Goal: Transaction & Acquisition: Purchase product/service

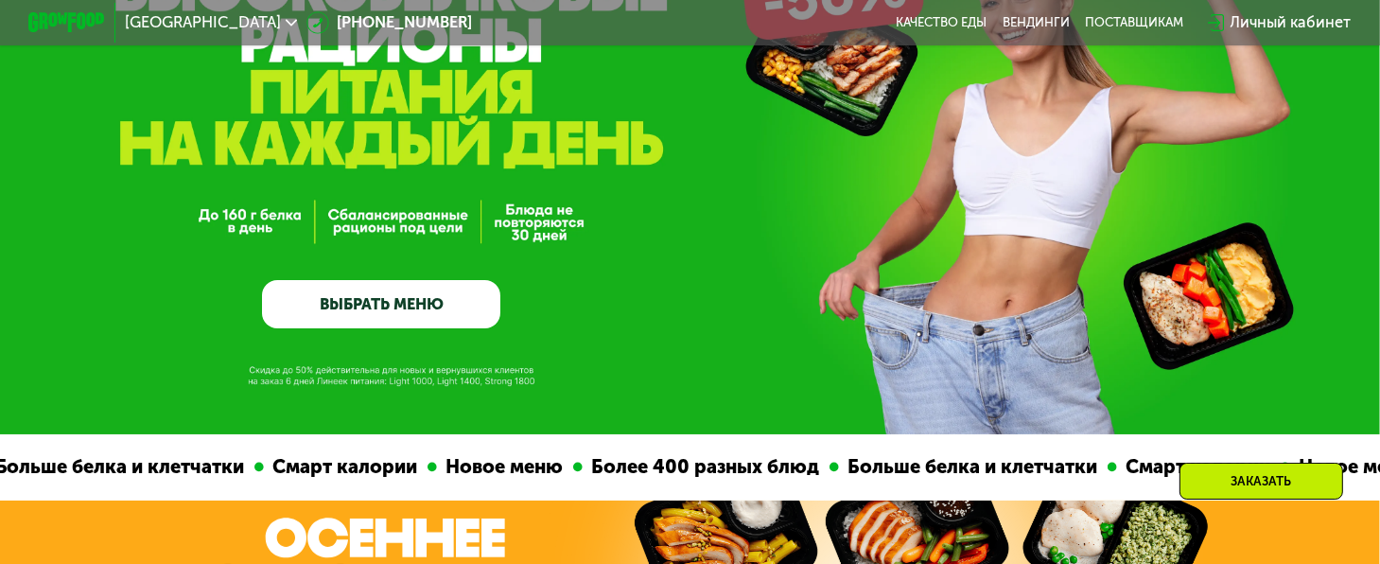
click at [416, 310] on link "ВЫБРАТЬ МЕНЮ" at bounding box center [381, 304] width 238 height 48
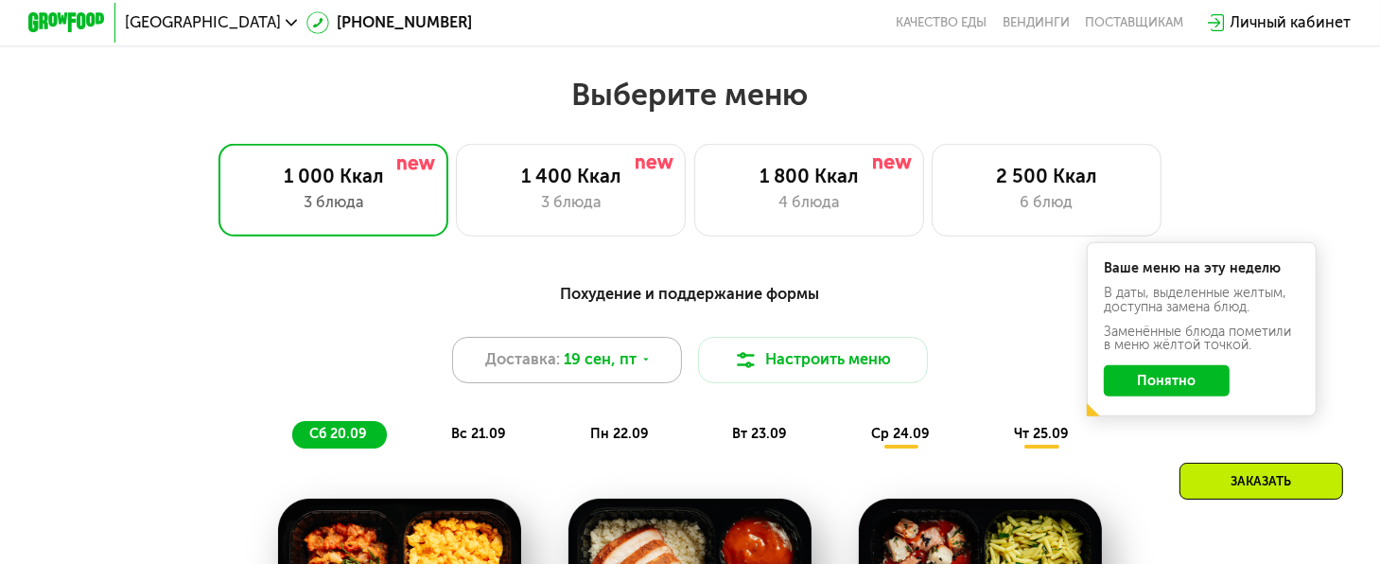
scroll to position [1222, 0]
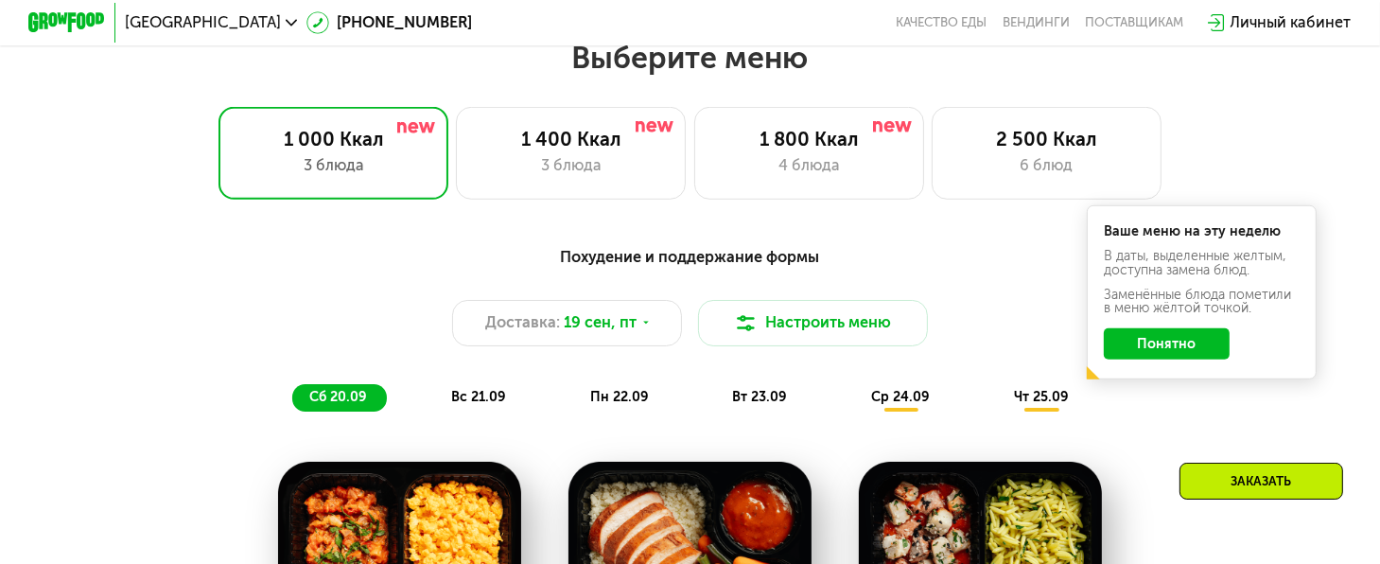
click at [1163, 356] on button "Понятно" at bounding box center [1167, 343] width 126 height 30
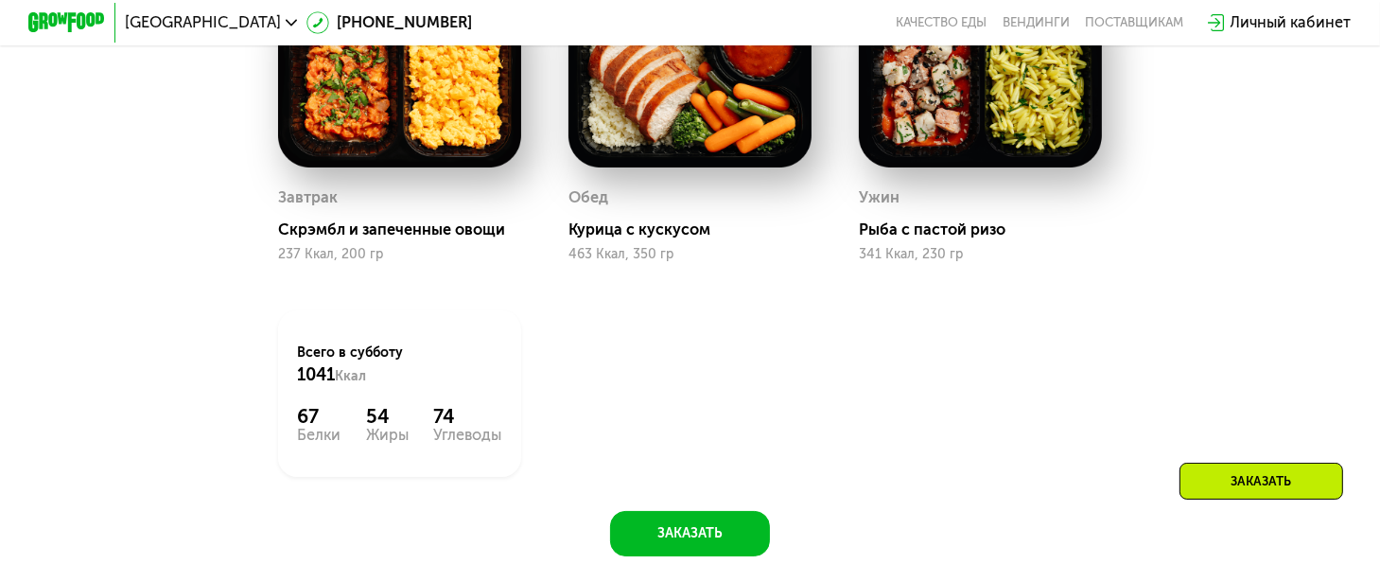
scroll to position [1411, 0]
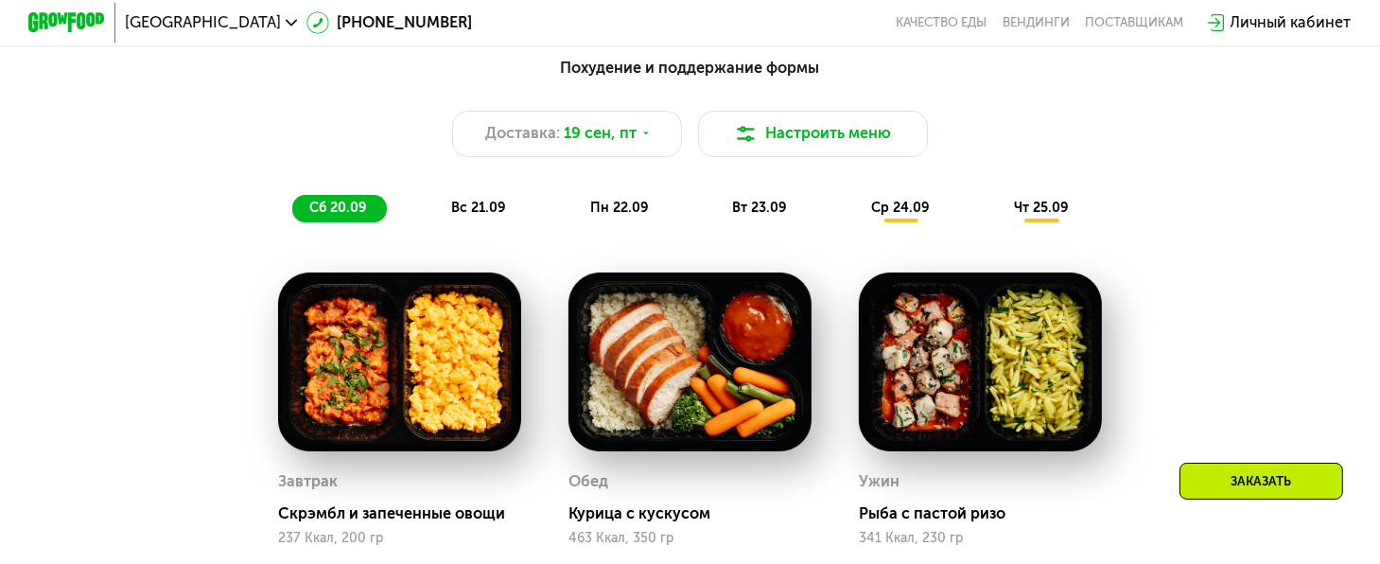
click at [493, 211] on span "вс 21.09" at bounding box center [478, 208] width 55 height 16
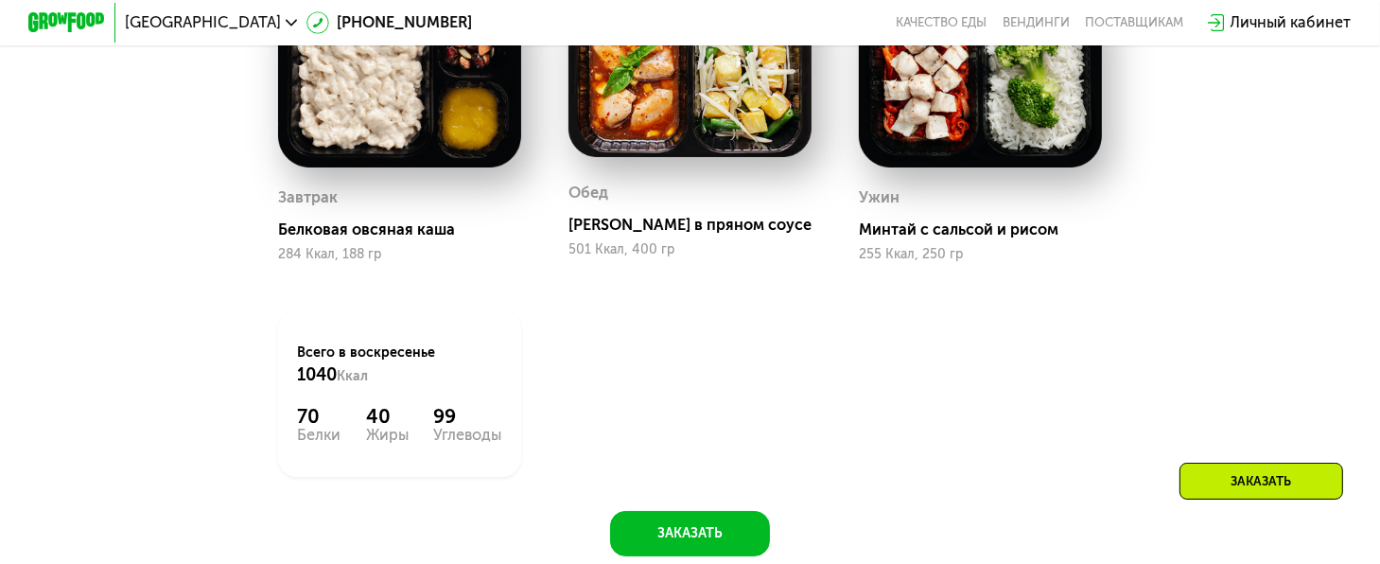
scroll to position [1317, 0]
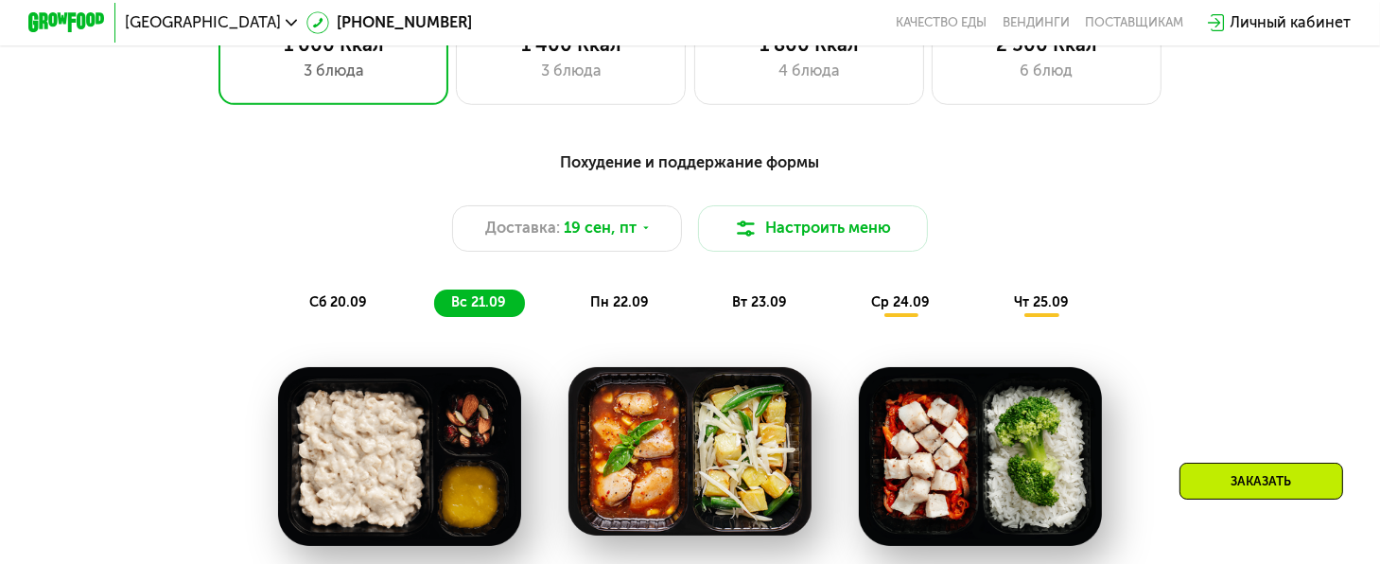
click at [605, 310] on span "пн 22.09" at bounding box center [619, 302] width 59 height 16
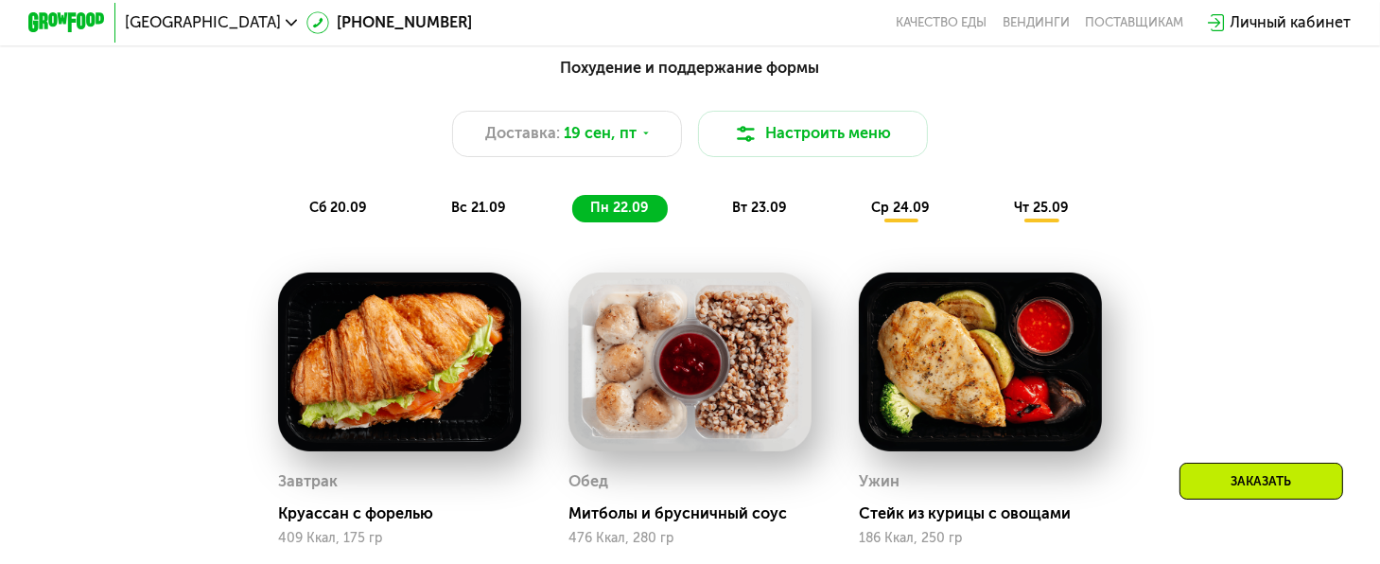
scroll to position [1506, 0]
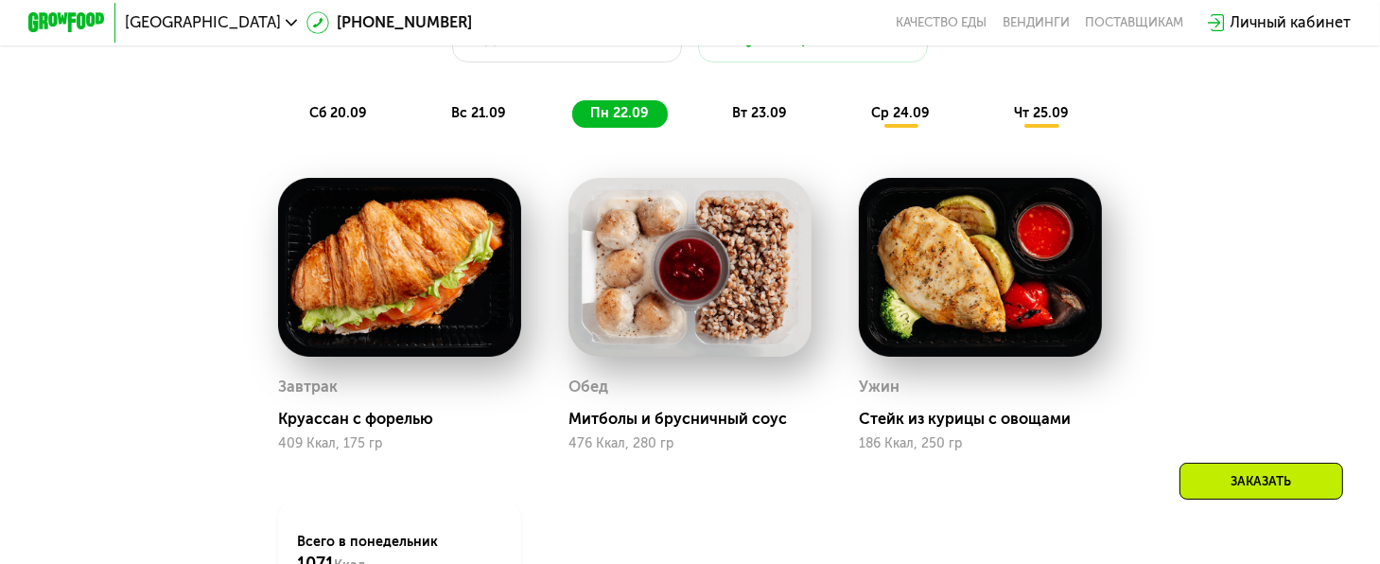
click at [765, 121] on span "вт 23.09" at bounding box center [759, 113] width 55 height 16
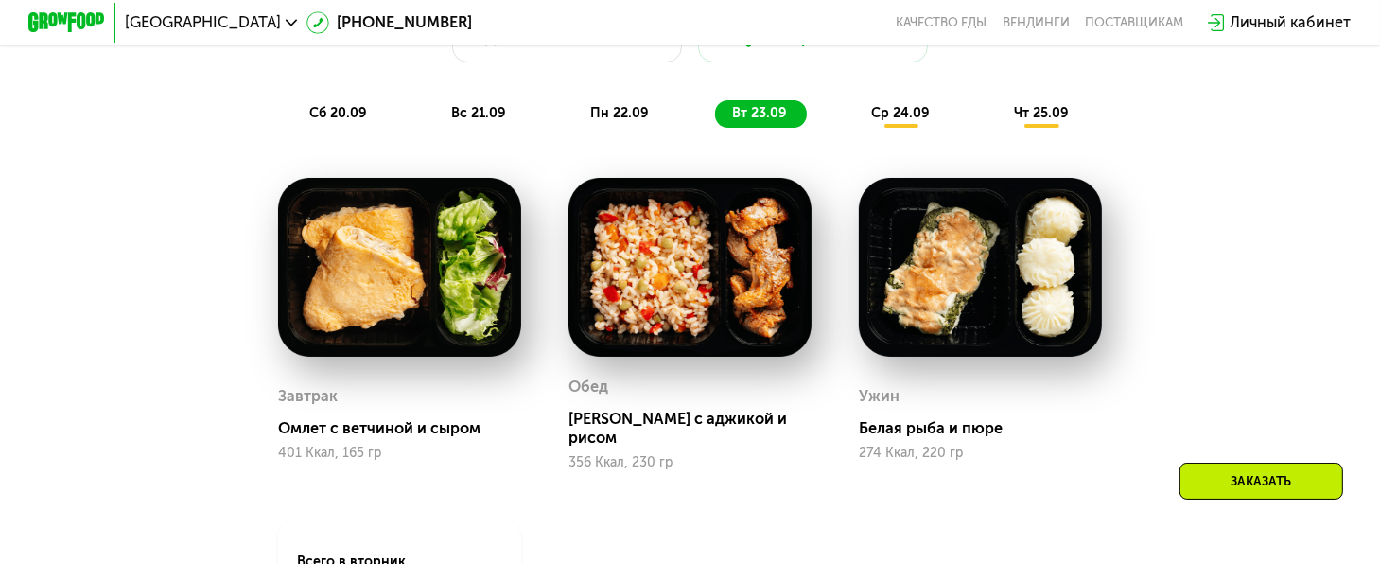
click at [914, 121] on span "ср 24.09" at bounding box center [900, 113] width 59 height 16
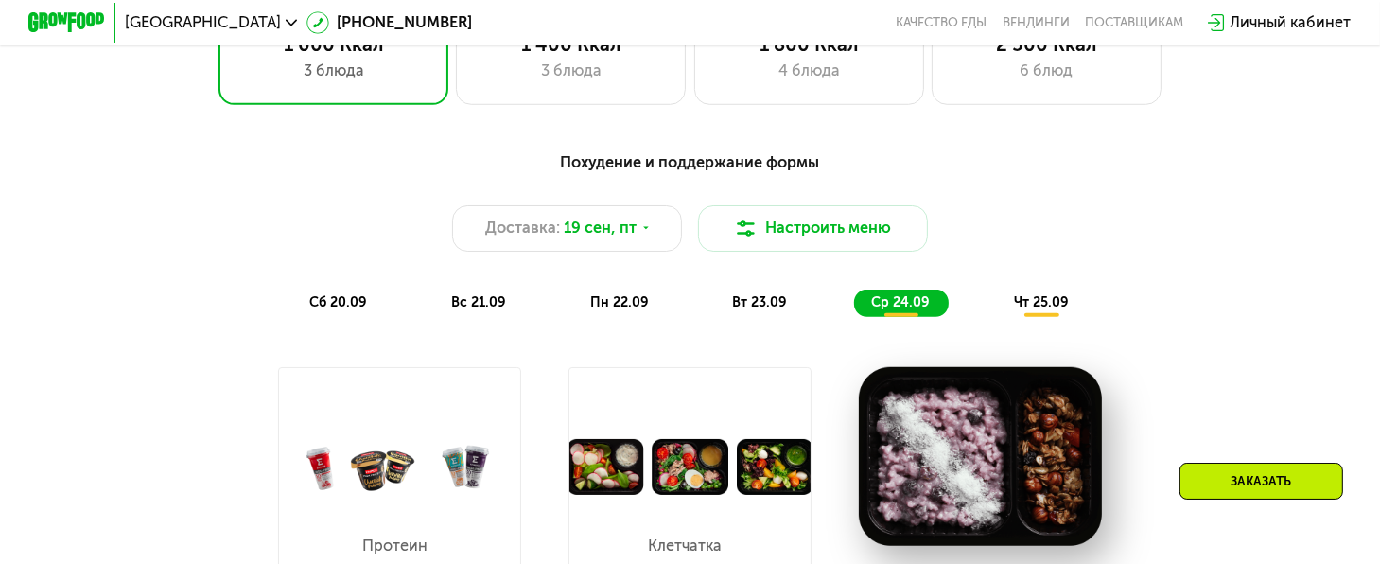
scroll to position [1127, 0]
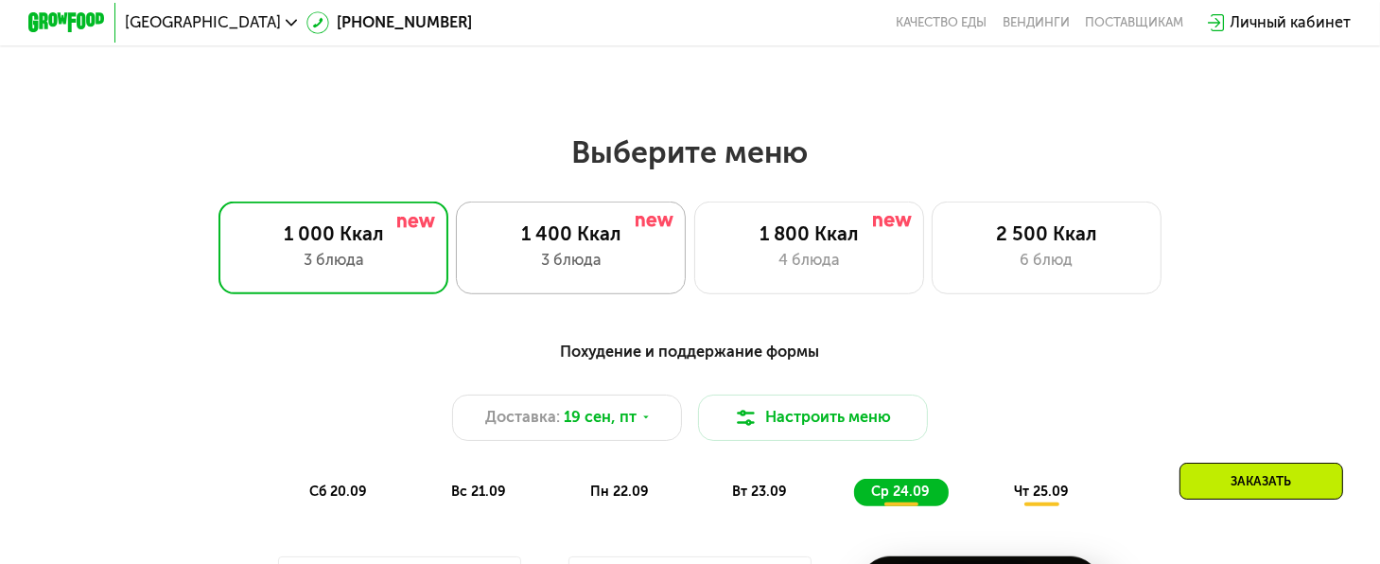
click at [552, 243] on div "1 400 Ккал" at bounding box center [572, 233] width 190 height 23
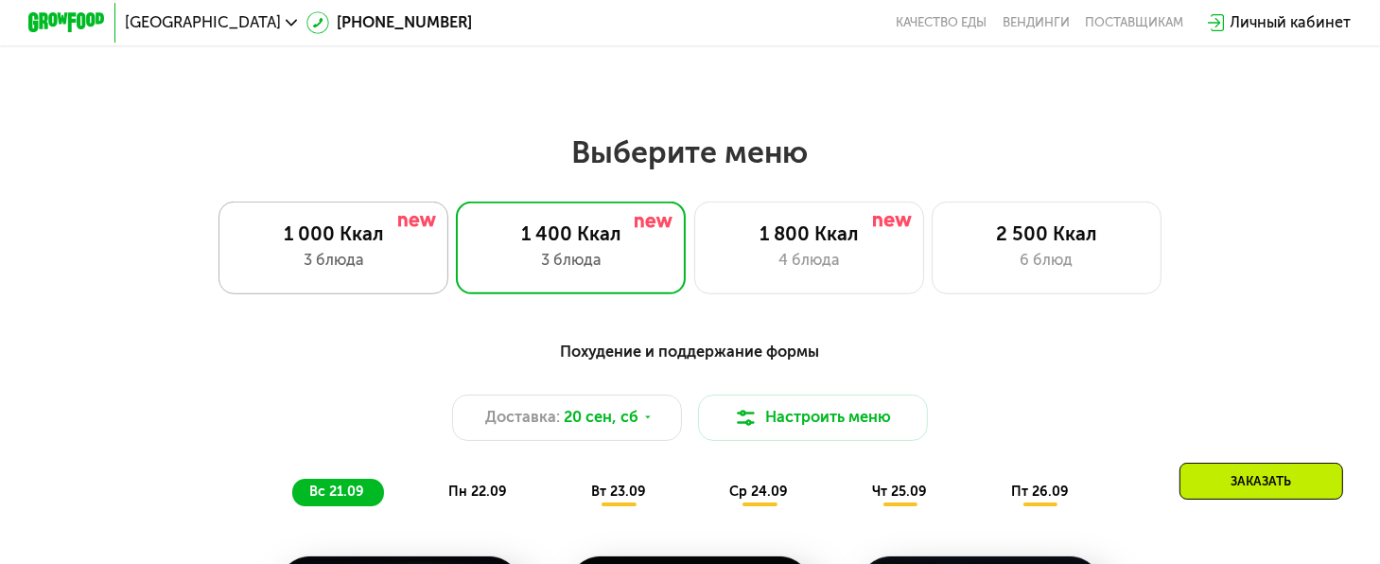
click at [362, 245] on div "1 000 Ккал" at bounding box center [333, 233] width 190 height 23
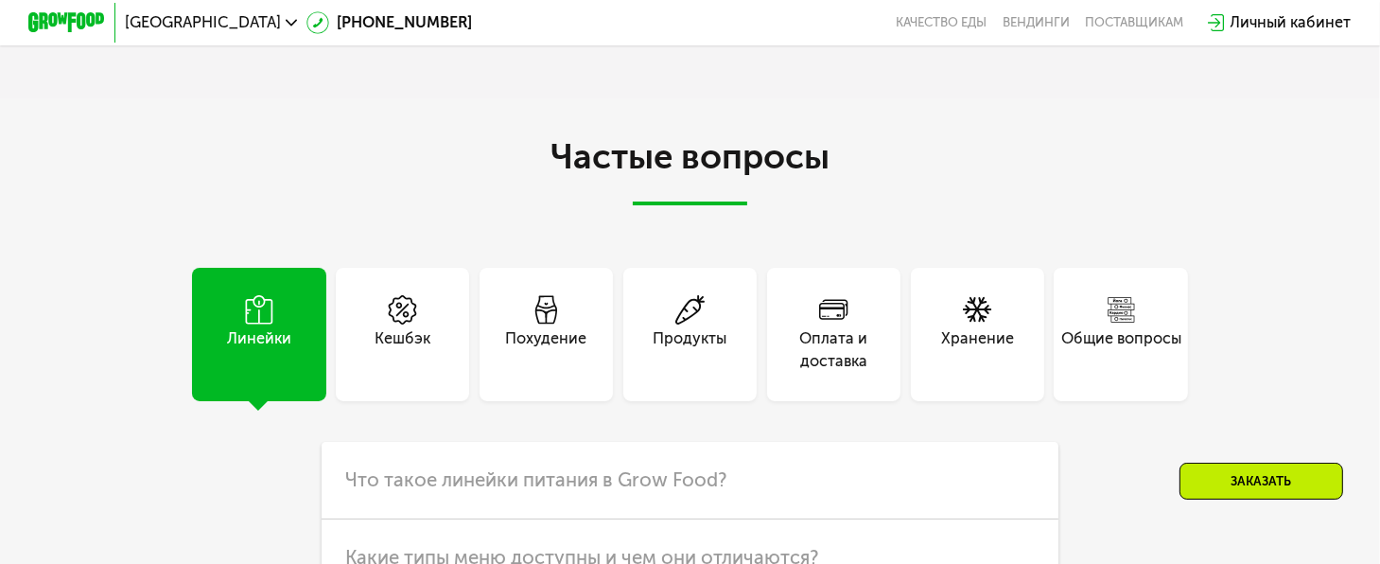
scroll to position [5100, 0]
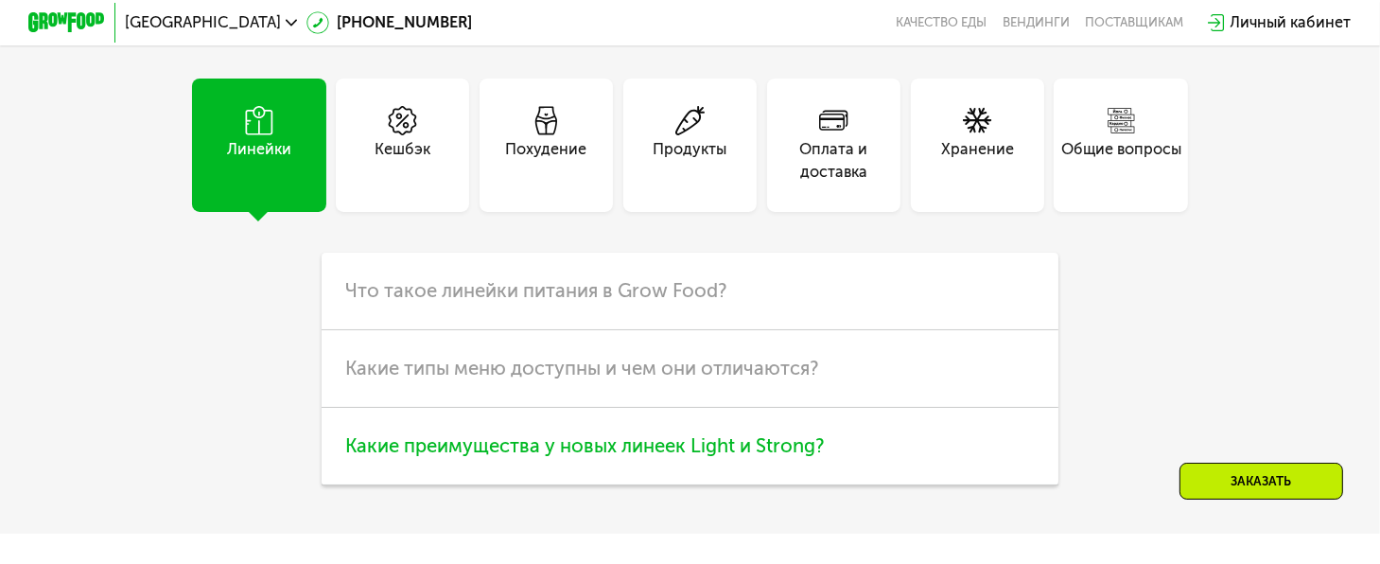
click at [813, 457] on span "Какие преимущества у новых линеек Light и Strong?" at bounding box center [584, 445] width 479 height 23
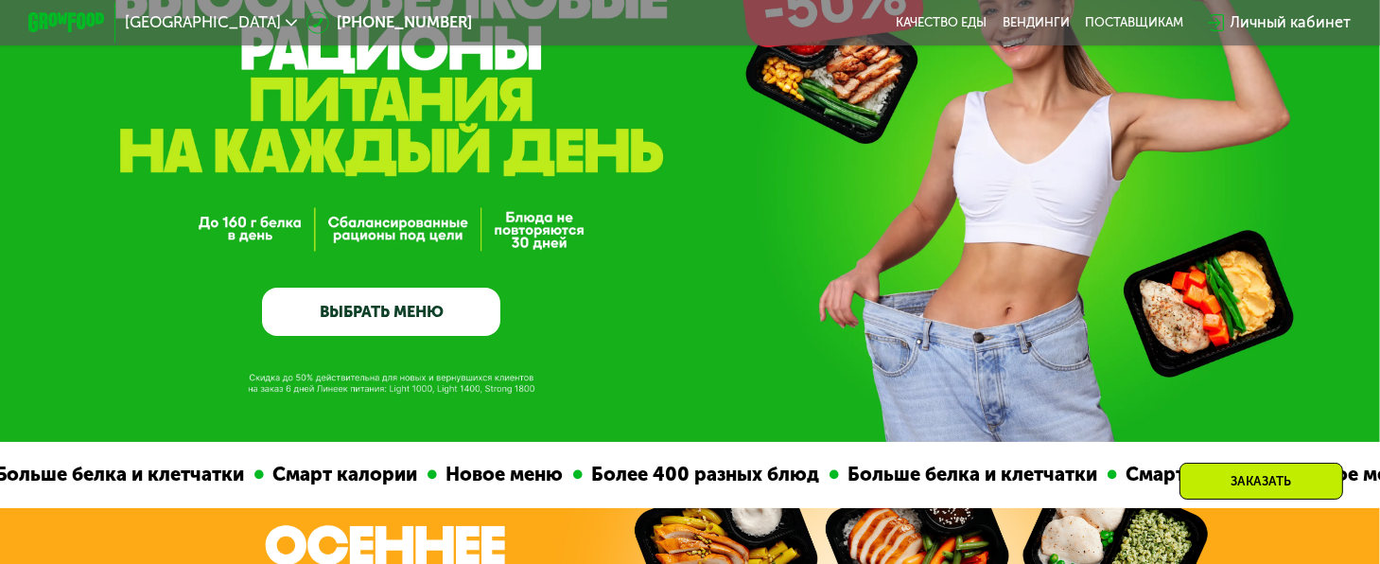
scroll to position [0, 0]
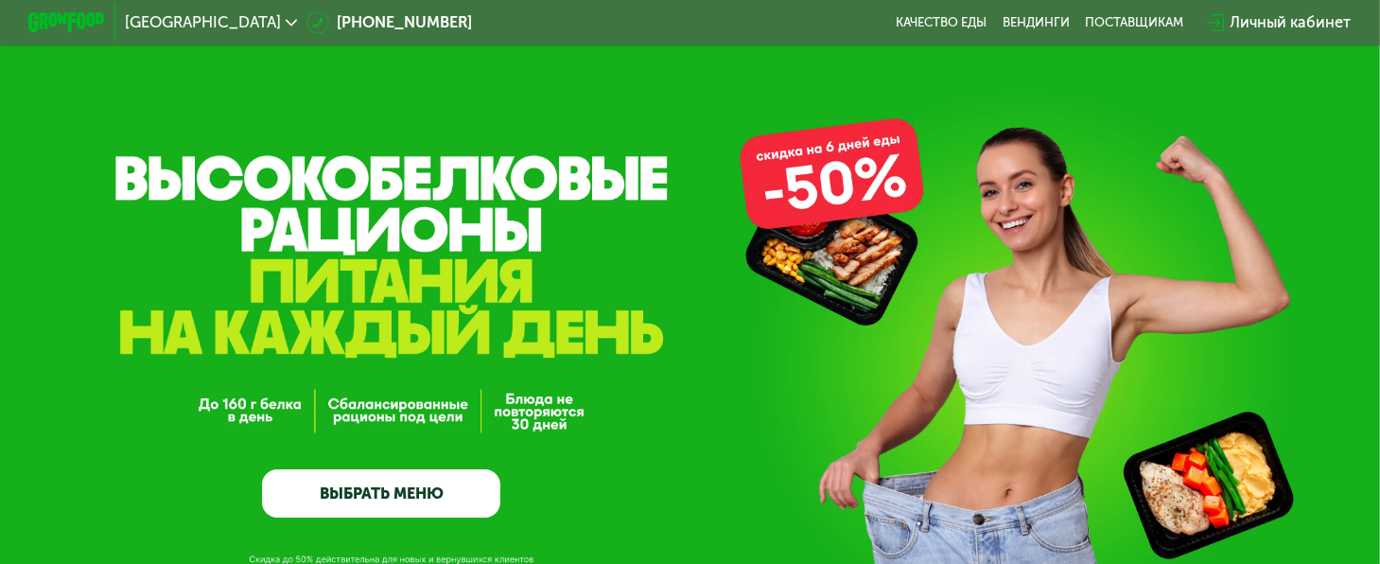
click at [428, 500] on link "ВЫБРАТЬ МЕНЮ" at bounding box center [381, 493] width 238 height 48
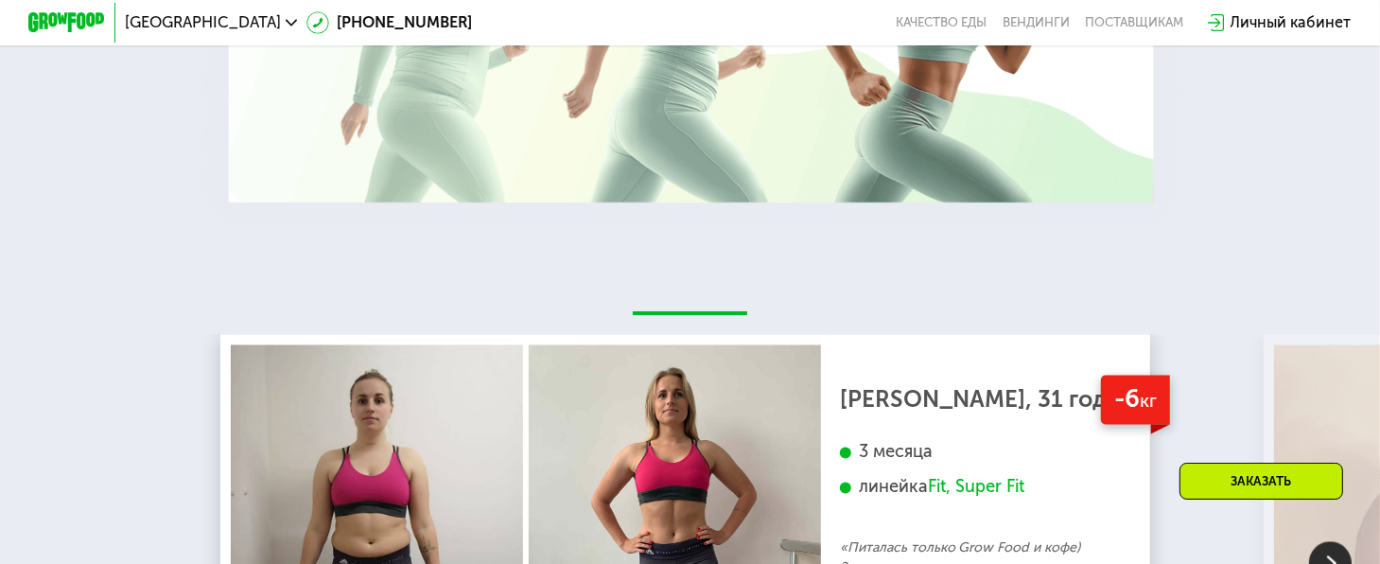
scroll to position [3776, 0]
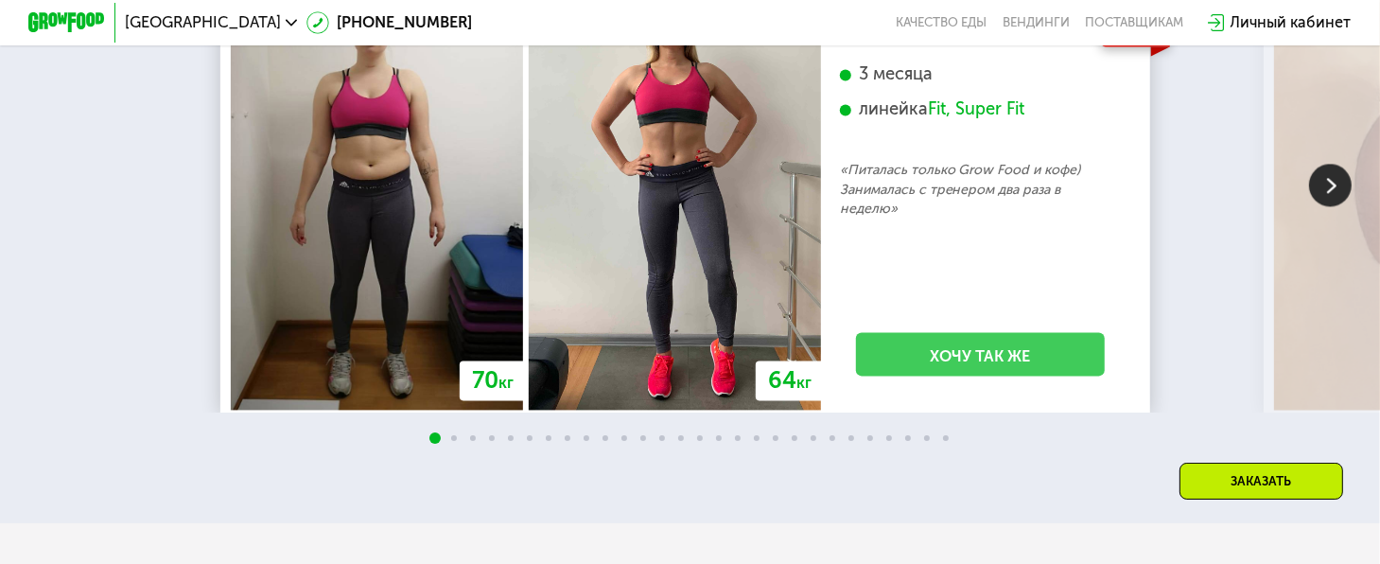
click at [945, 375] on link "Хочу так же" at bounding box center [980, 354] width 249 height 44
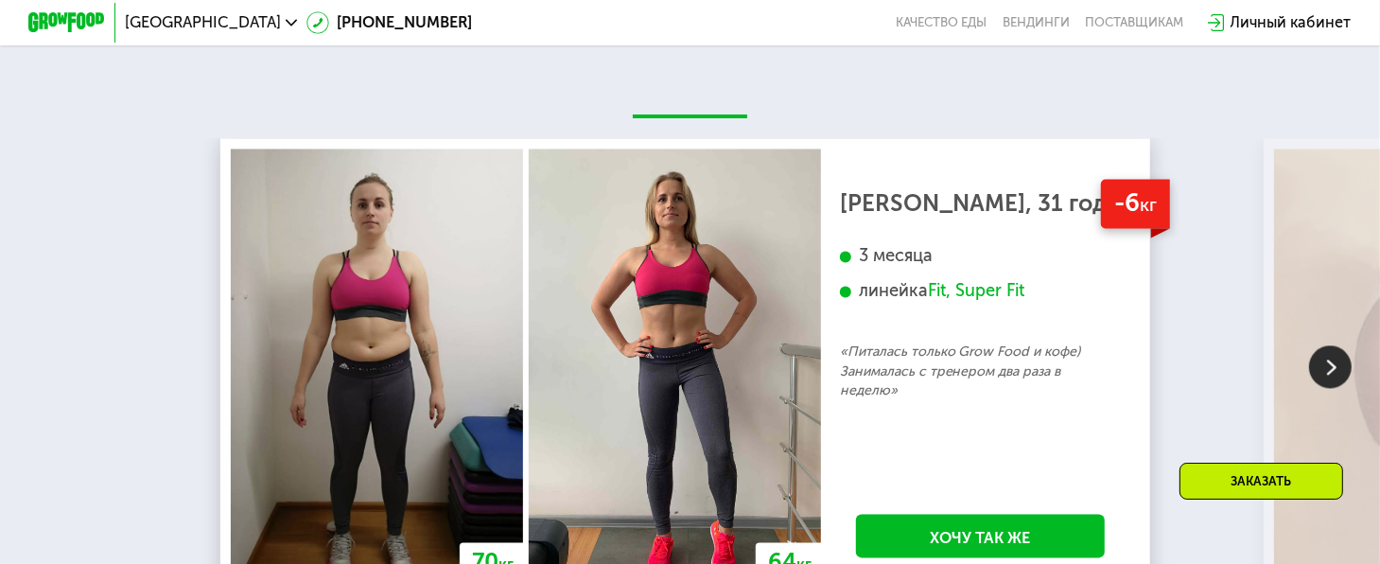
scroll to position [3783, 0]
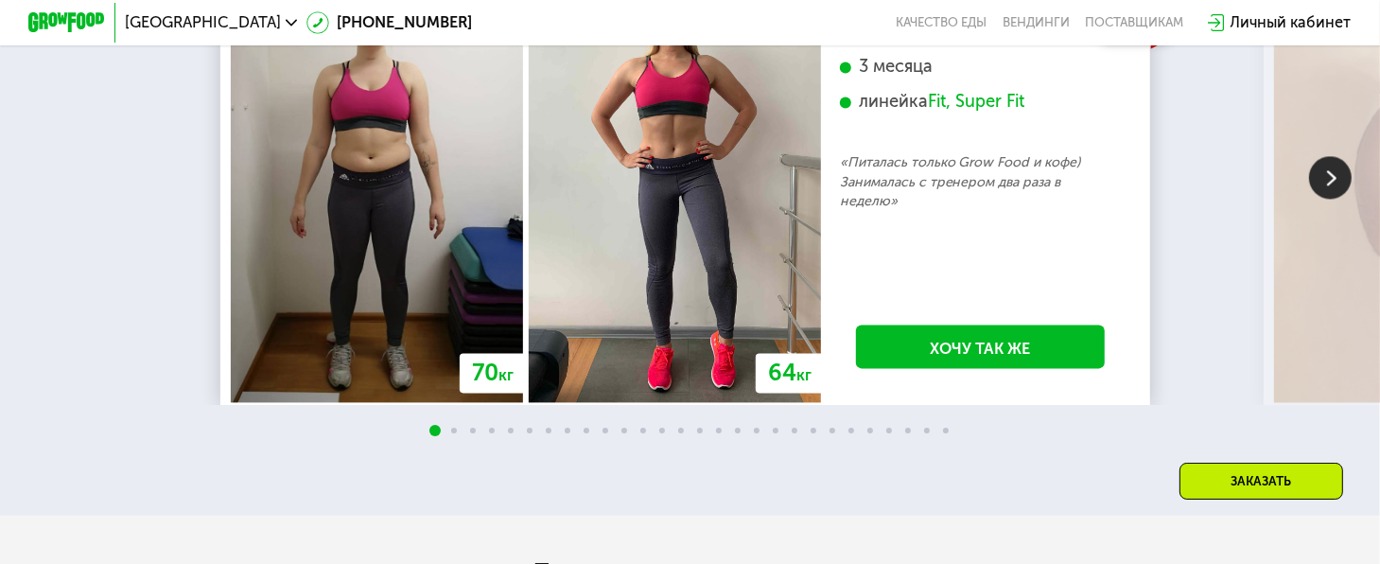
click at [1325, 199] on img at bounding box center [1330, 177] width 43 height 43
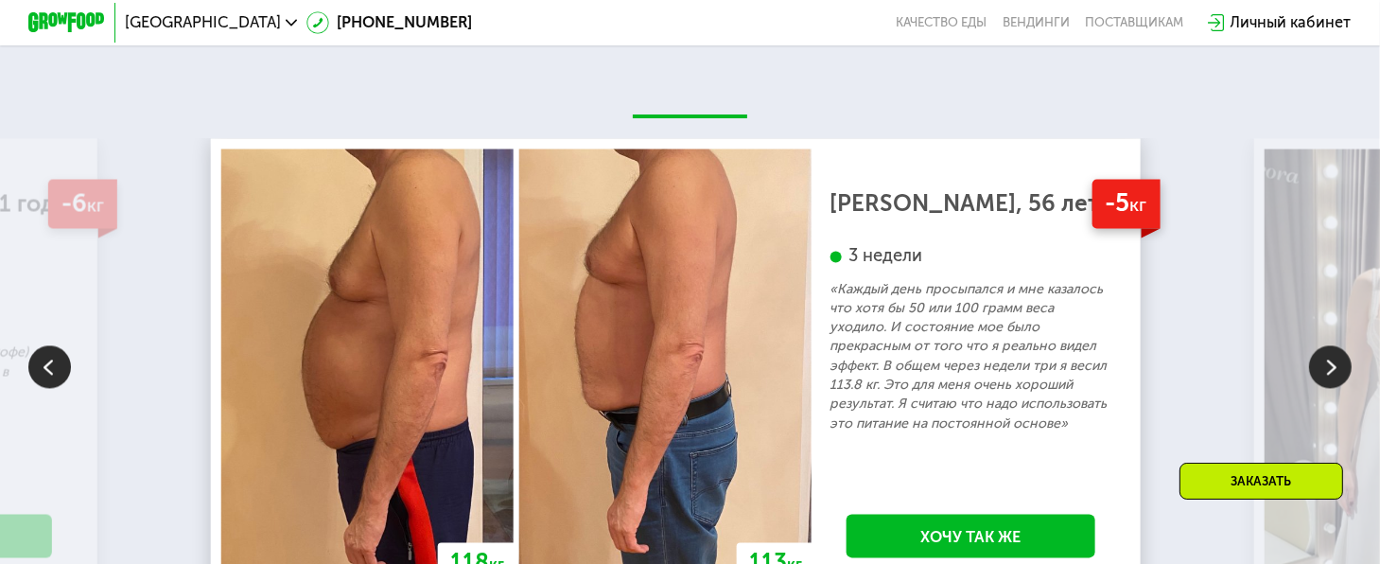
scroll to position [3689, 0]
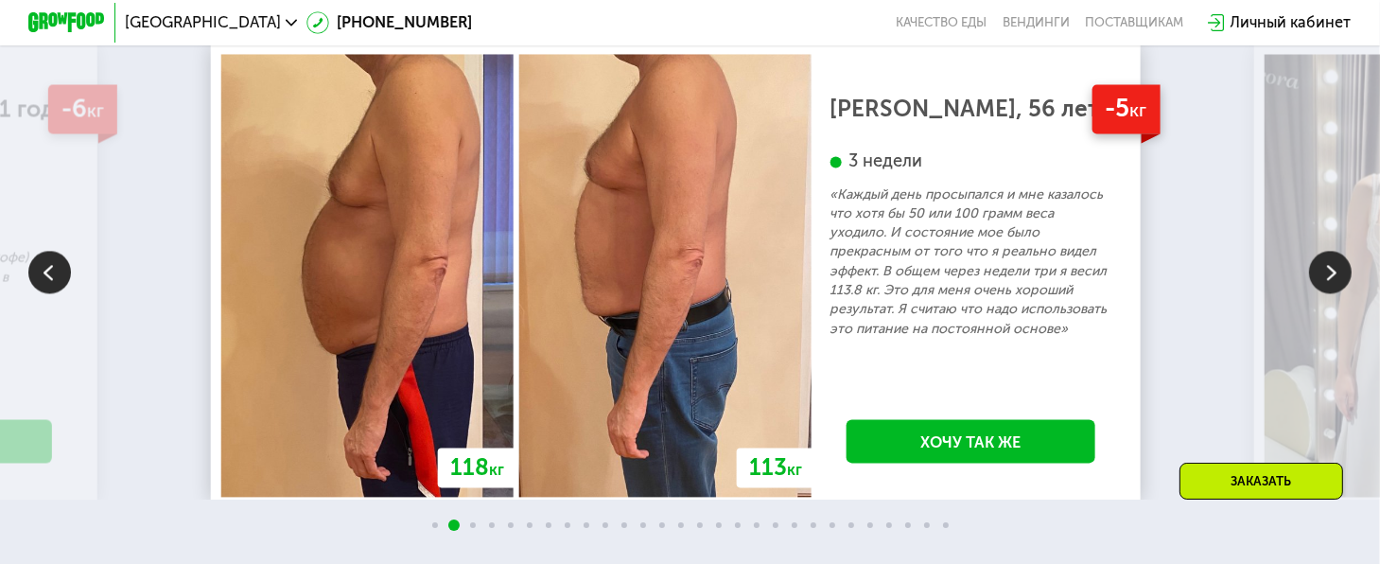
click at [1336, 293] on img at bounding box center [1330, 272] width 43 height 43
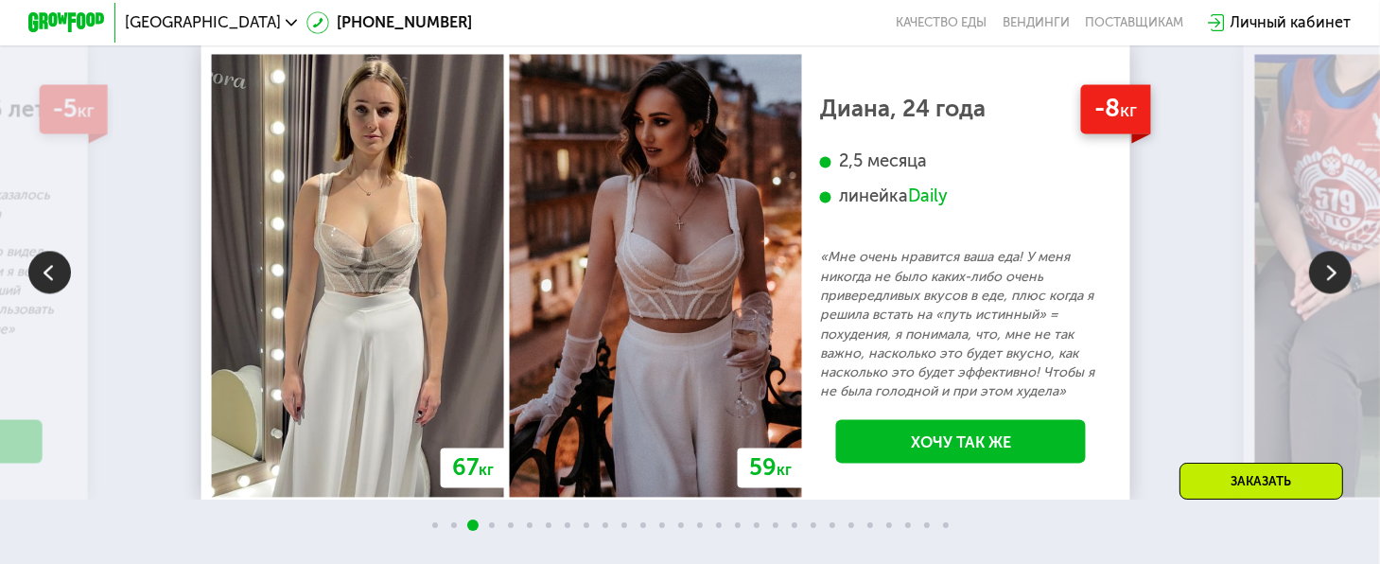
click at [1336, 293] on img at bounding box center [1330, 272] width 43 height 43
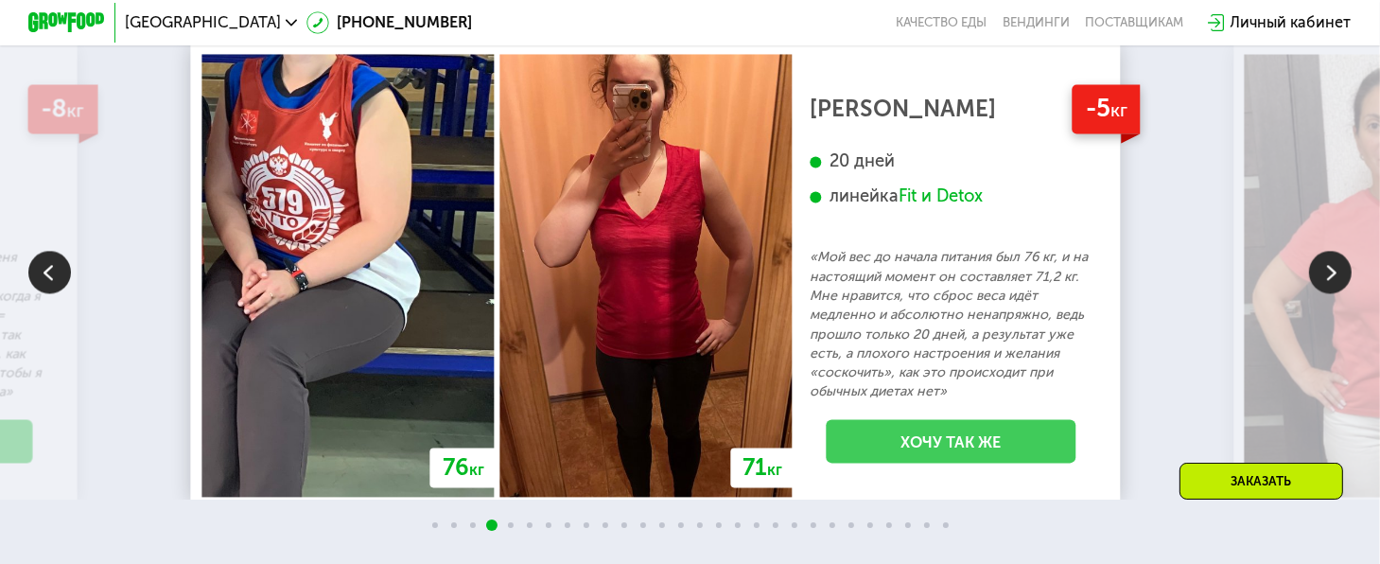
click at [1011, 460] on link "Хочу так же" at bounding box center [951, 441] width 249 height 44
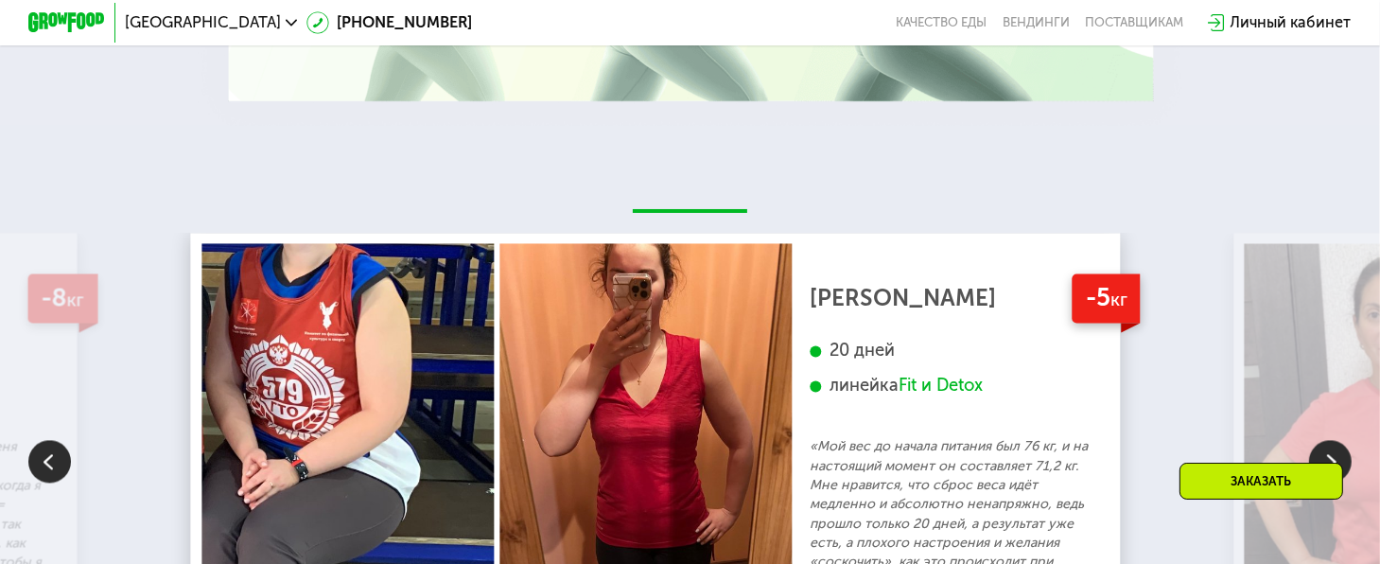
scroll to position [3783, 0]
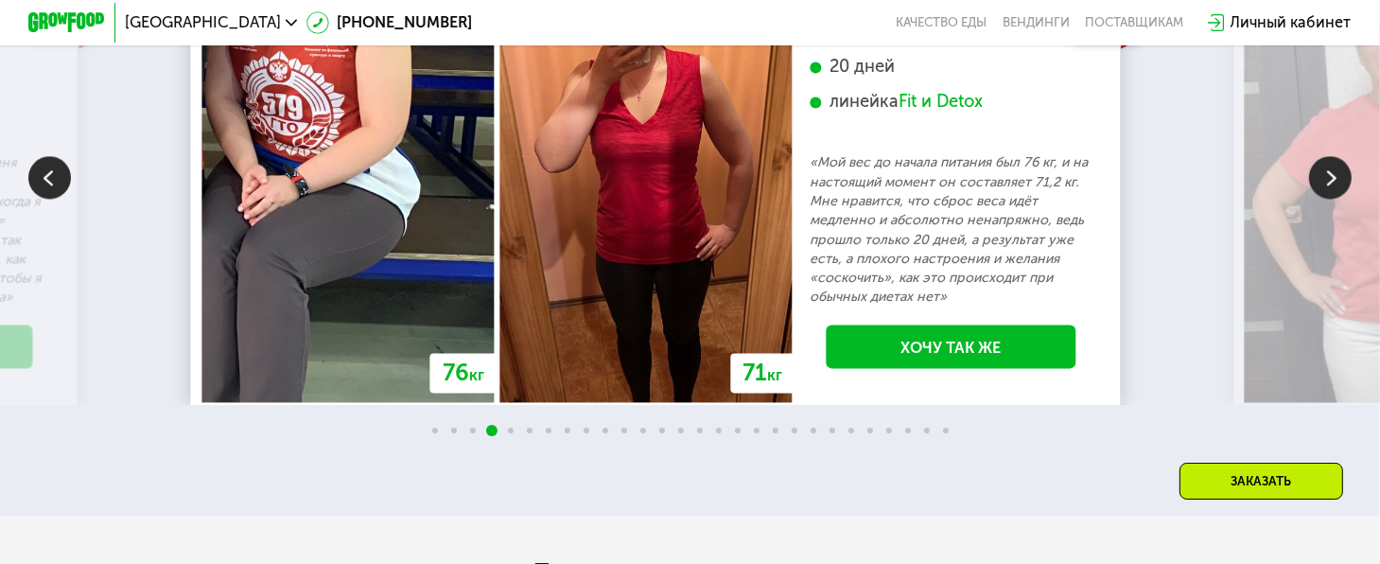
click at [1339, 199] on img at bounding box center [1330, 177] width 43 height 43
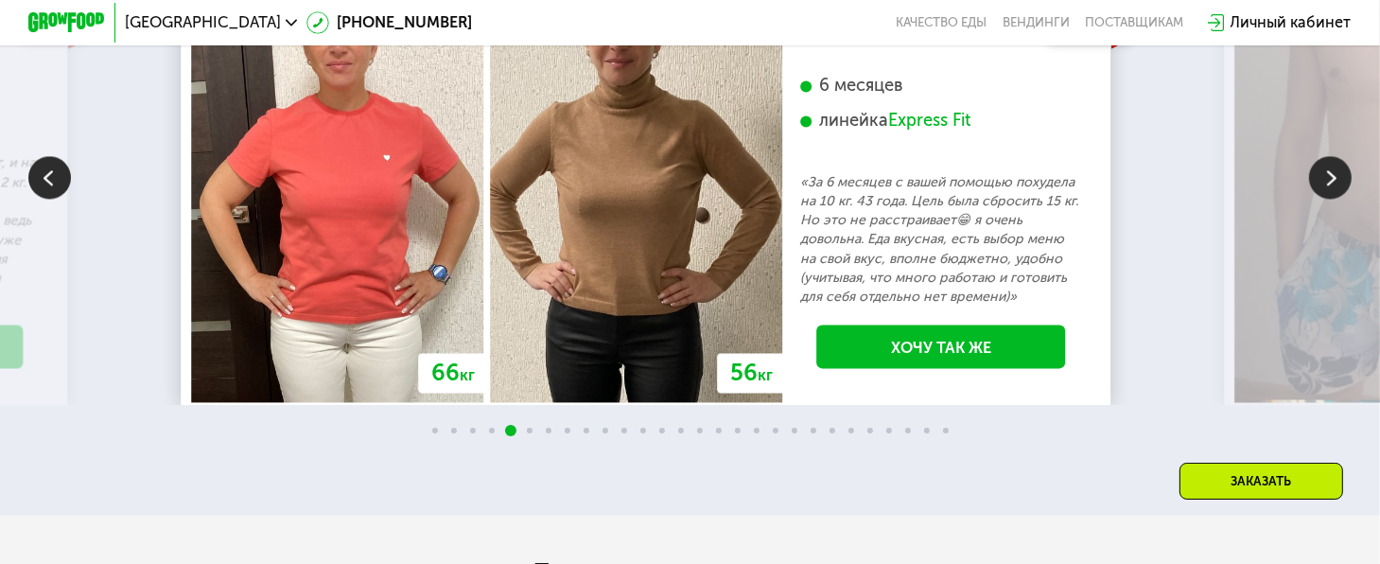
scroll to position [3689, 0]
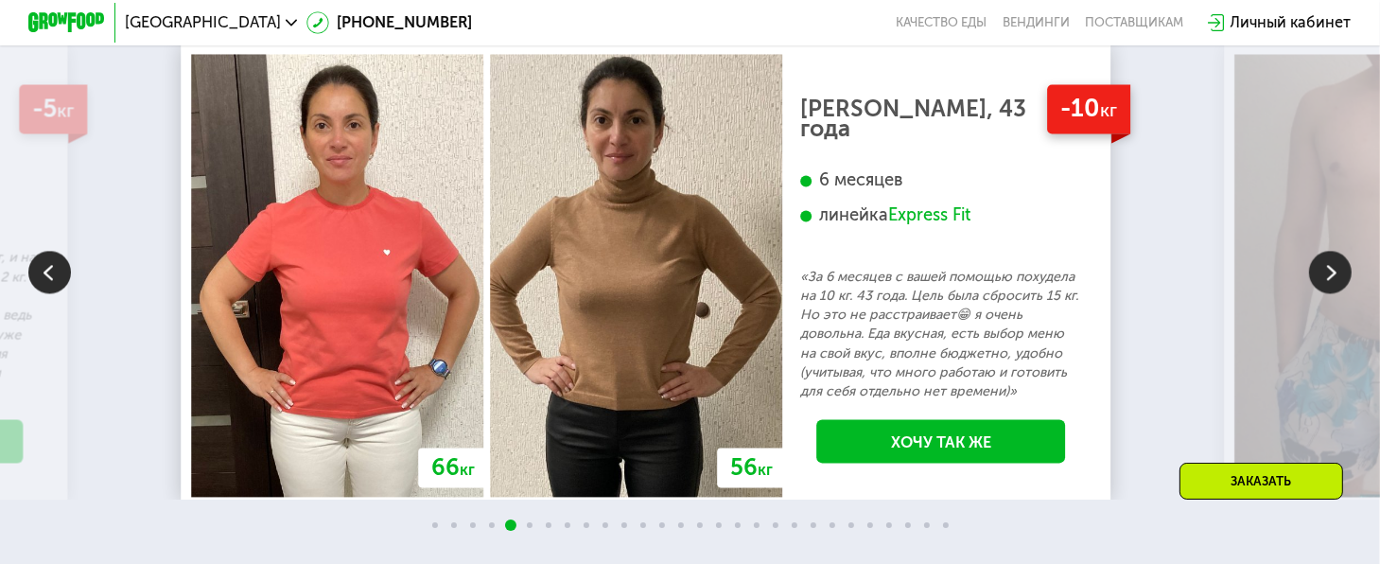
click at [1333, 287] on img at bounding box center [1330, 272] width 43 height 43
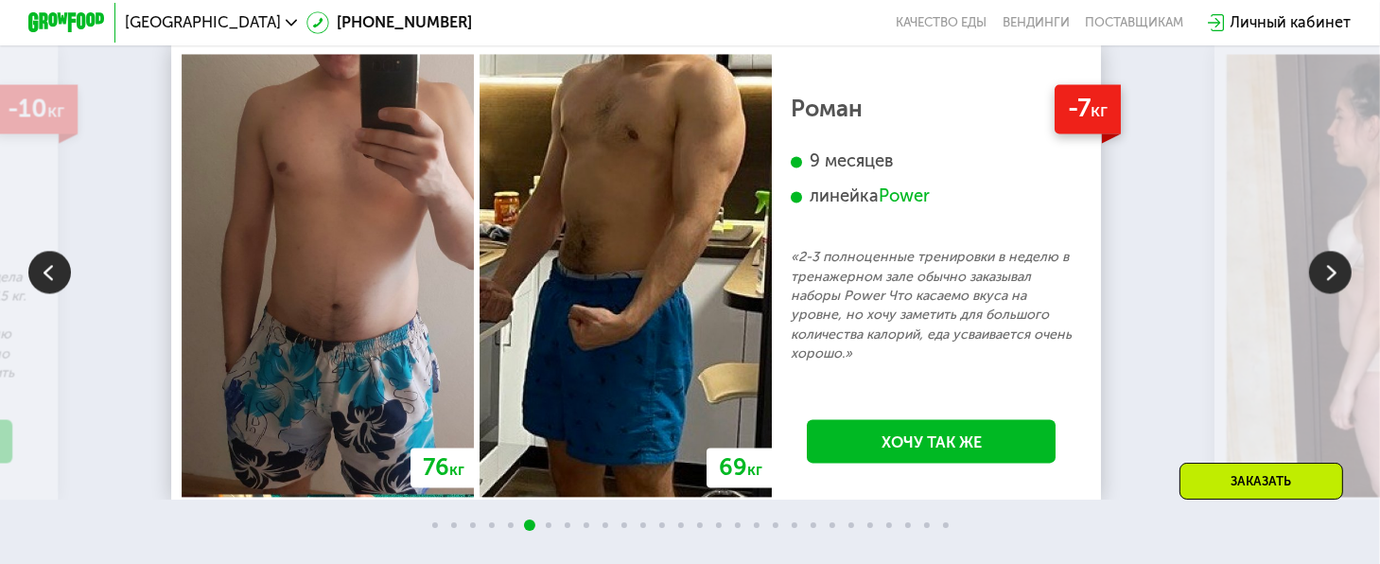
click at [1333, 287] on img at bounding box center [1330, 272] width 43 height 43
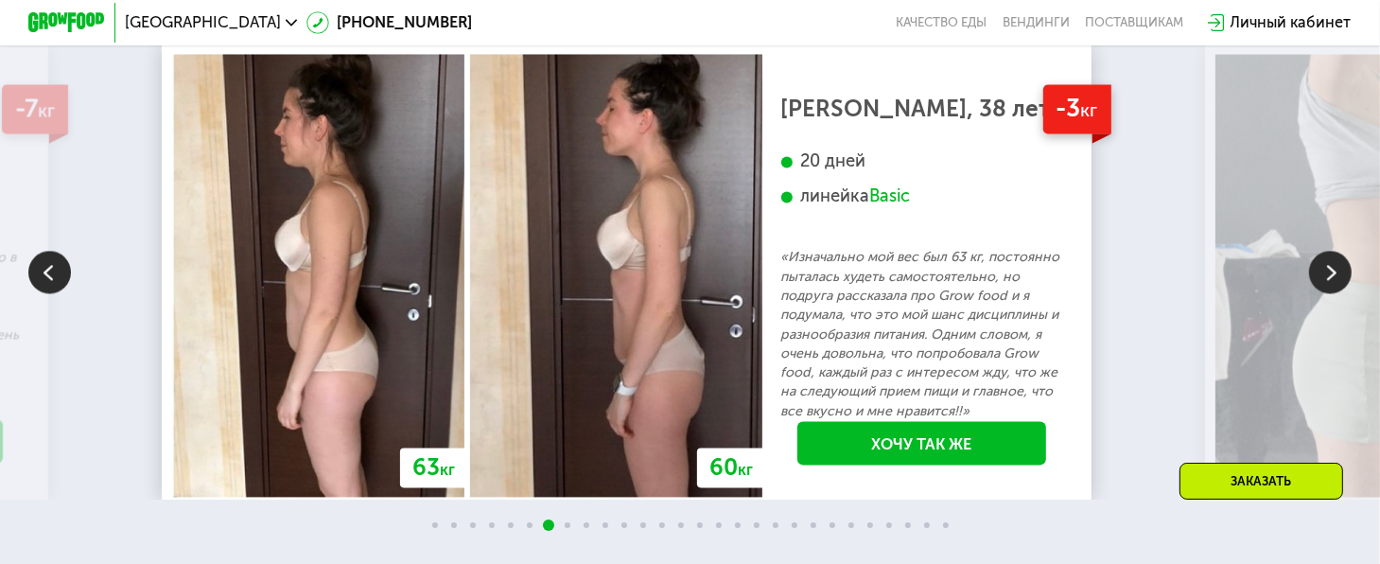
click at [1333, 287] on img at bounding box center [1330, 272] width 43 height 43
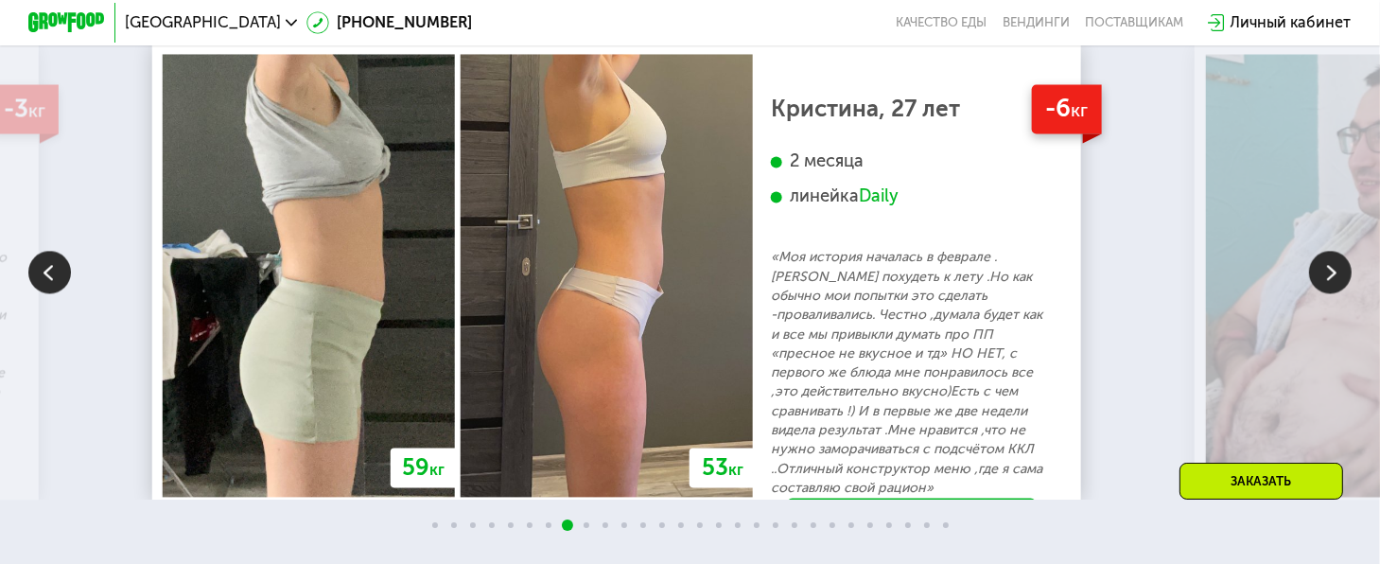
click at [1333, 287] on img at bounding box center [1330, 272] width 43 height 43
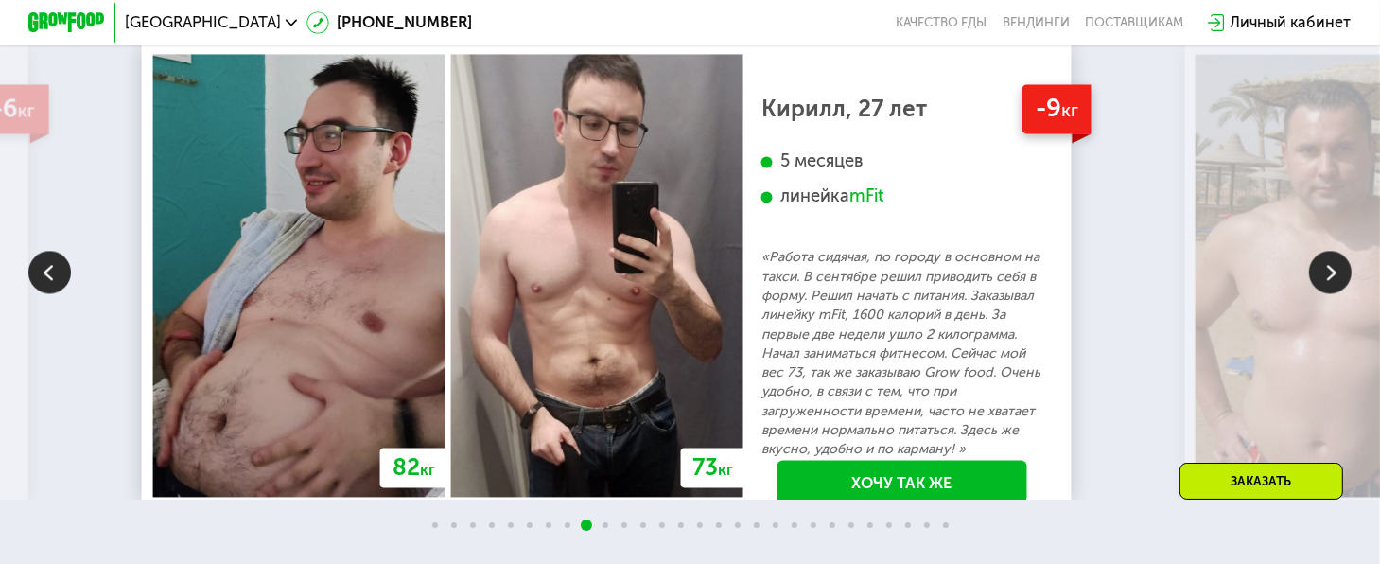
click at [1333, 287] on img at bounding box center [1330, 272] width 43 height 43
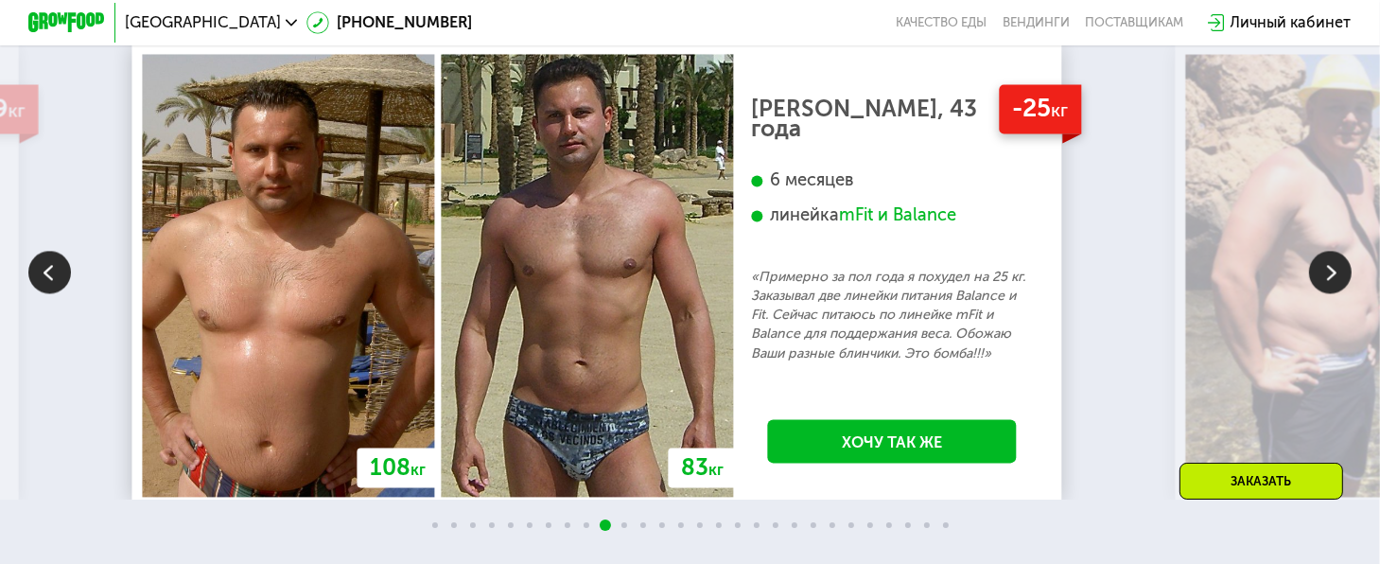
click at [1333, 287] on img at bounding box center [1330, 272] width 43 height 43
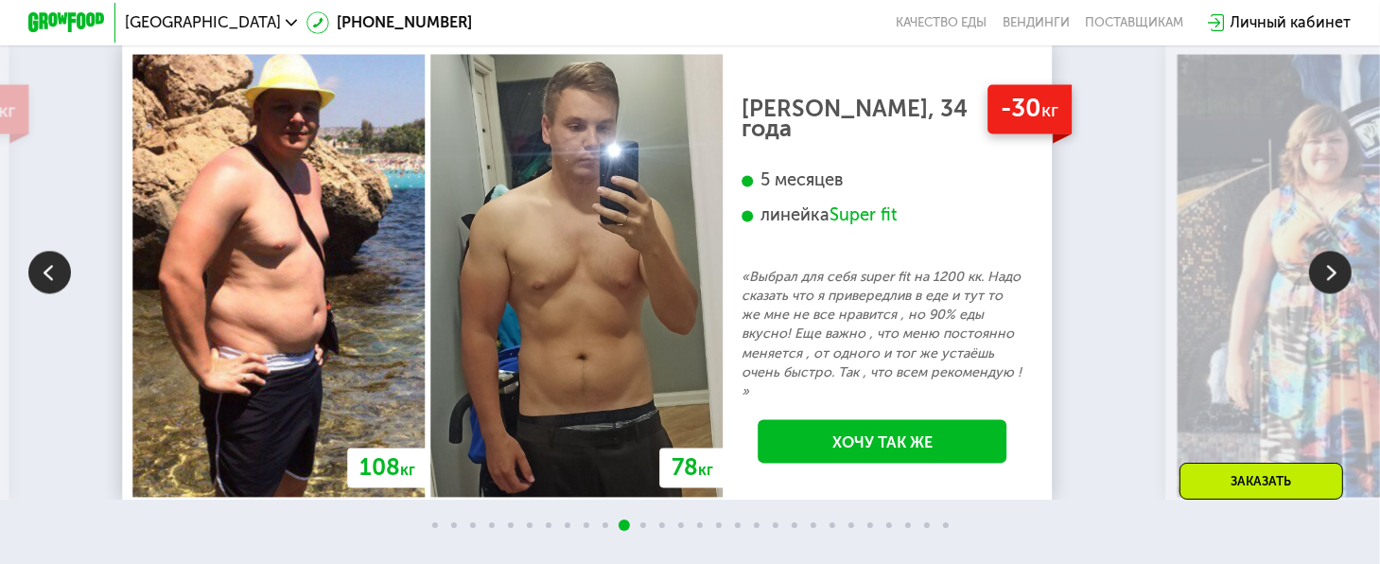
click at [1332, 287] on img at bounding box center [1330, 272] width 43 height 43
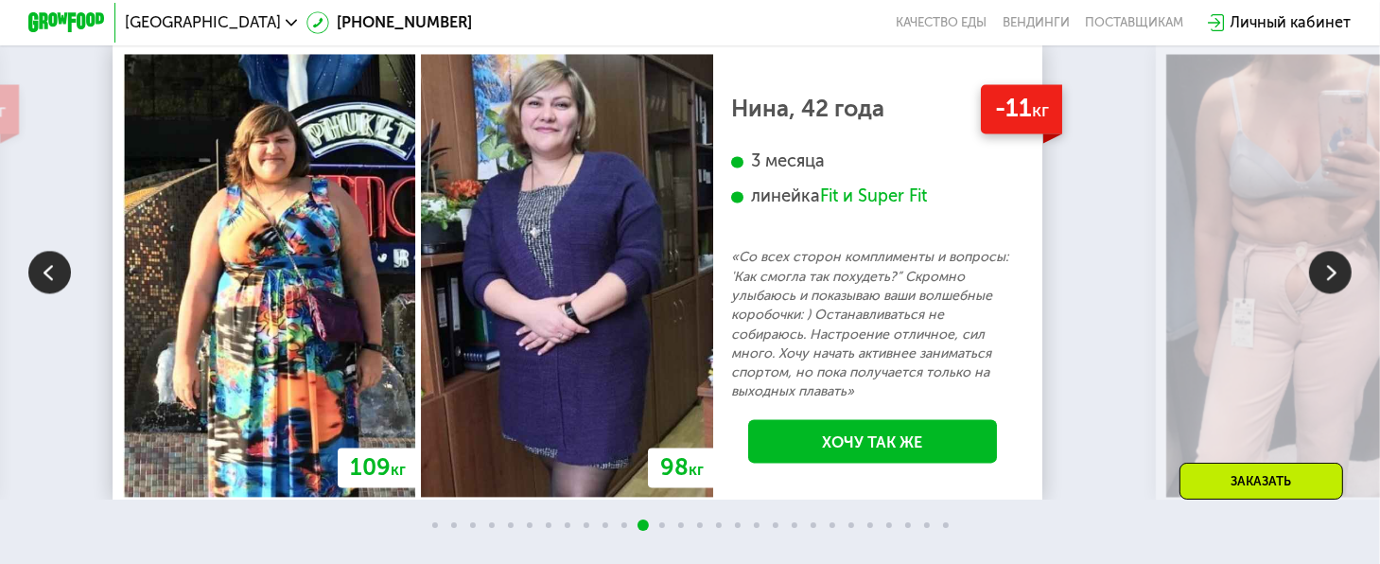
click at [1332, 287] on img at bounding box center [1330, 272] width 43 height 43
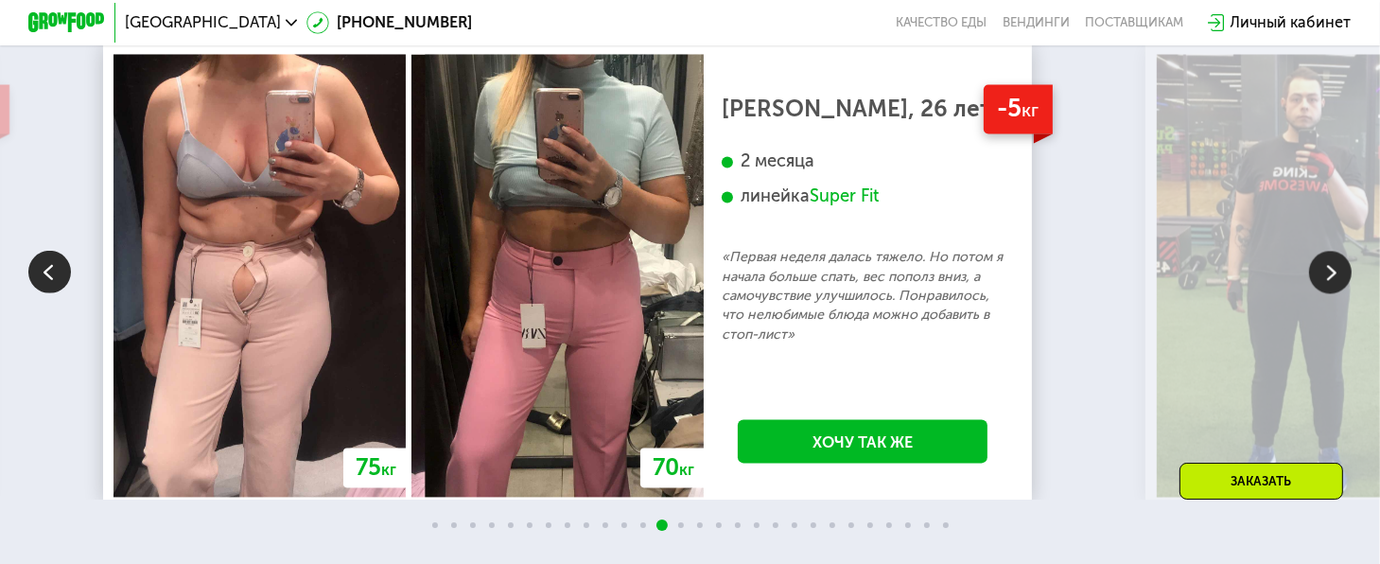
click at [1331, 293] on img at bounding box center [1330, 272] width 43 height 43
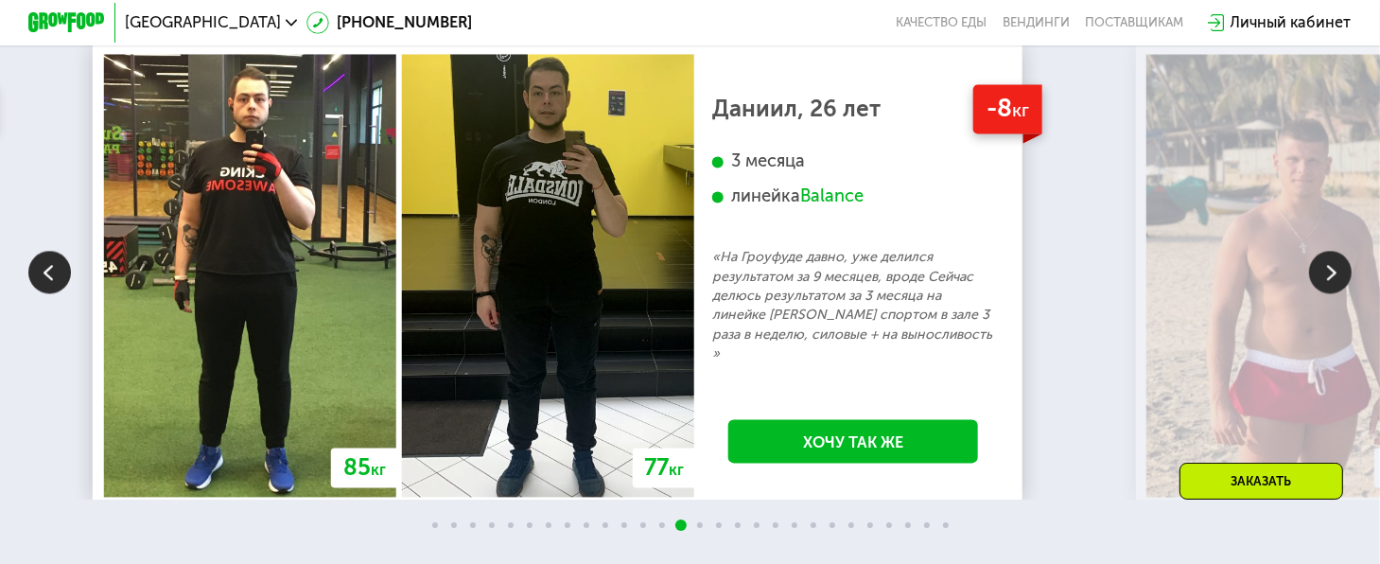
click at [1331, 293] on img at bounding box center [1330, 272] width 43 height 43
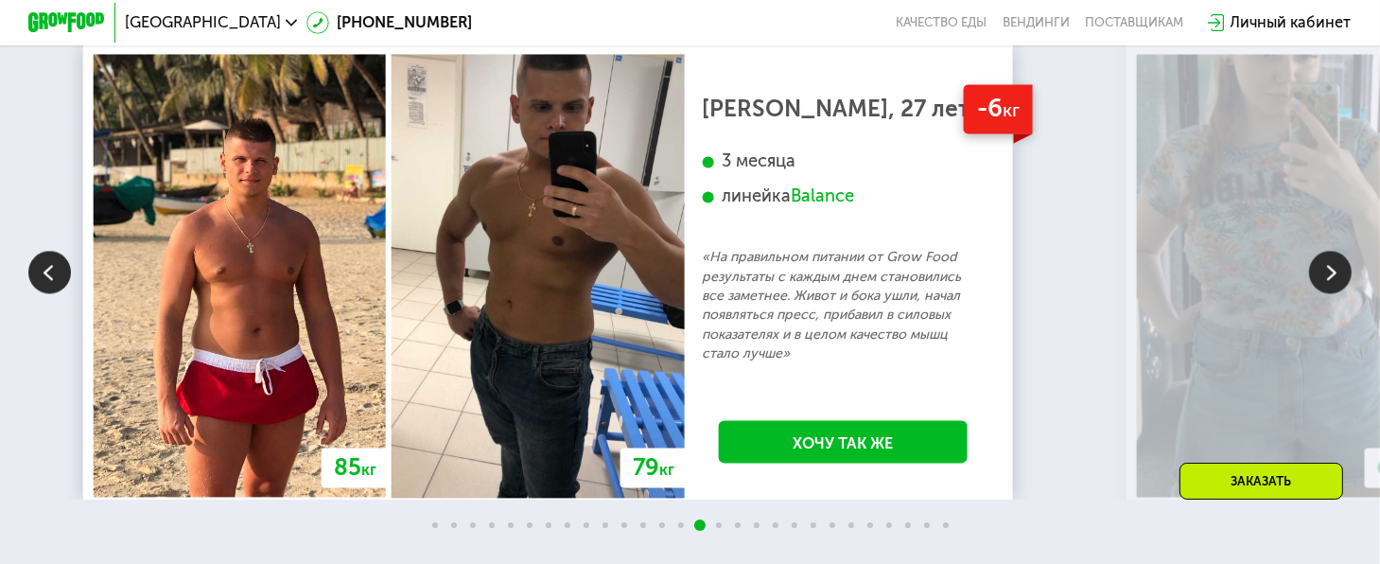
click at [1330, 293] on img at bounding box center [1330, 272] width 43 height 43
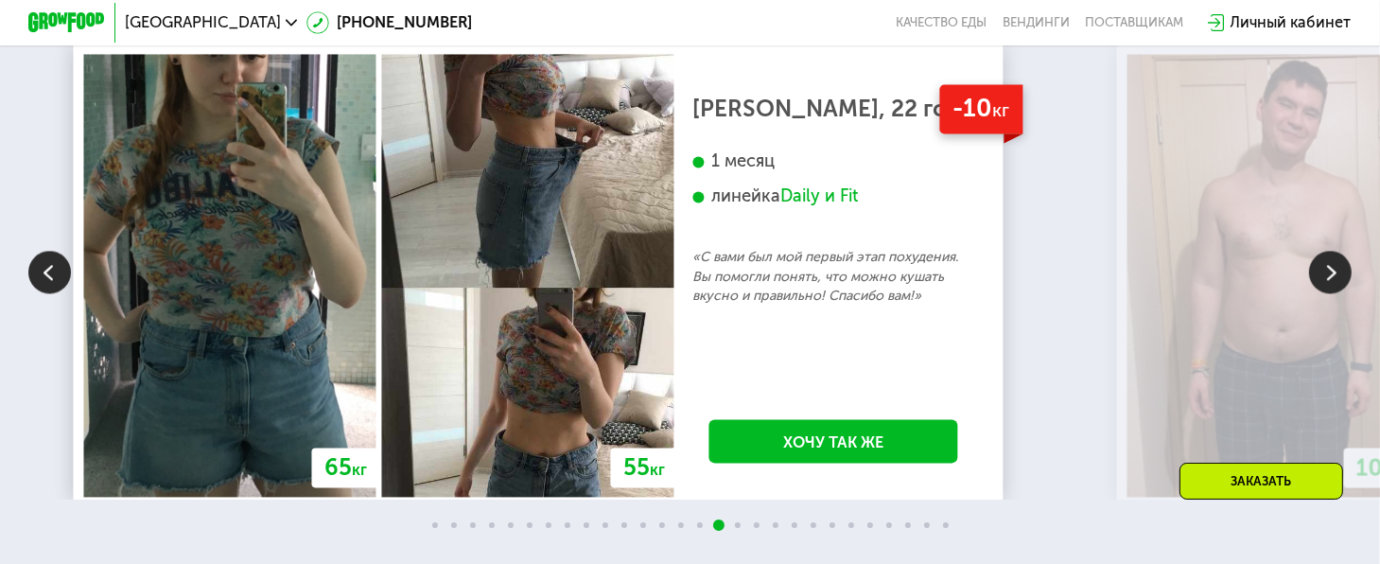
click at [1330, 293] on img at bounding box center [1330, 272] width 43 height 43
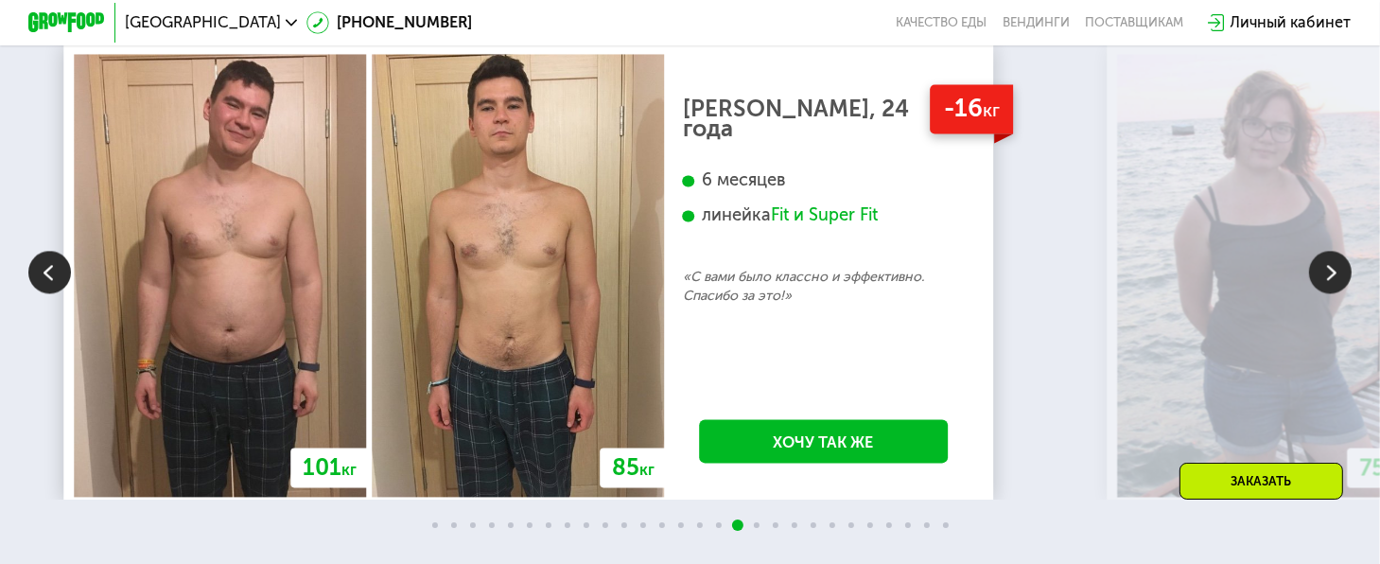
click at [61, 293] on img at bounding box center [49, 272] width 43 height 43
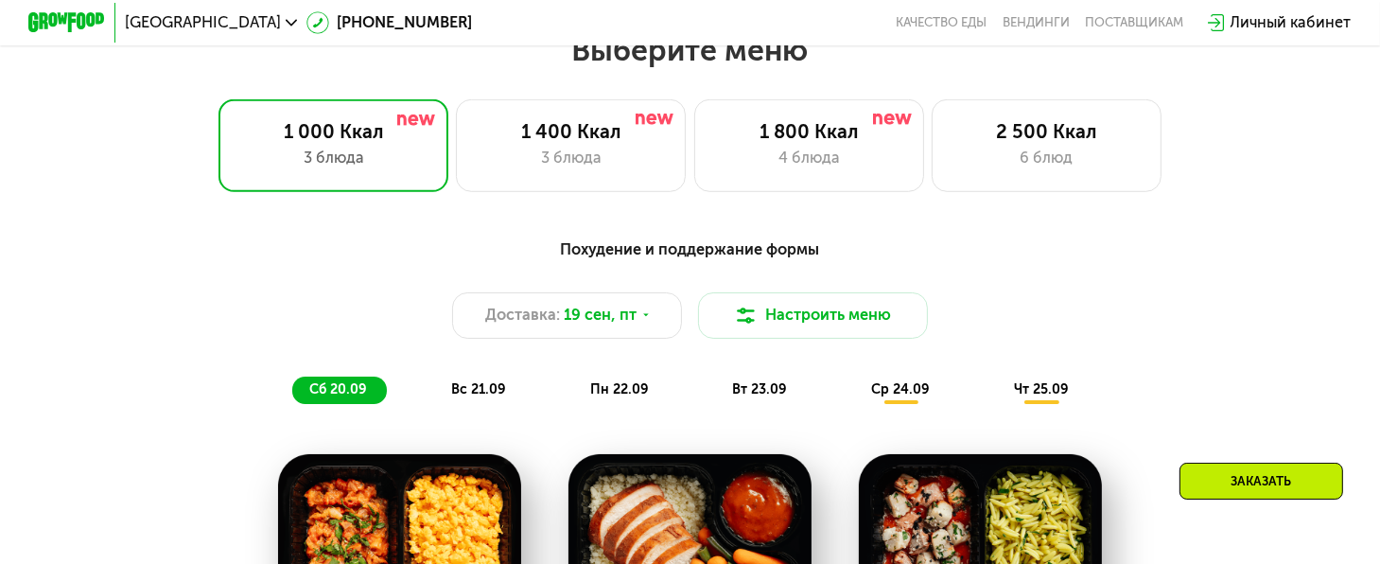
scroll to position [1135, 0]
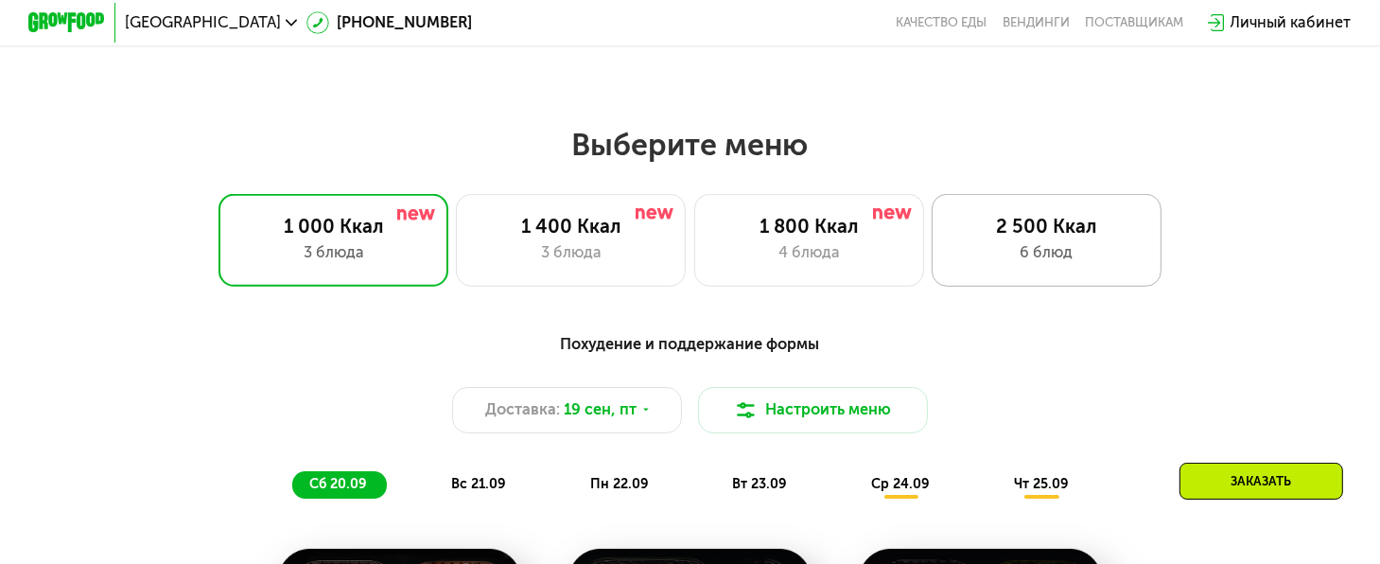
click at [1054, 254] on div "6 блюд" at bounding box center [1046, 252] width 190 height 23
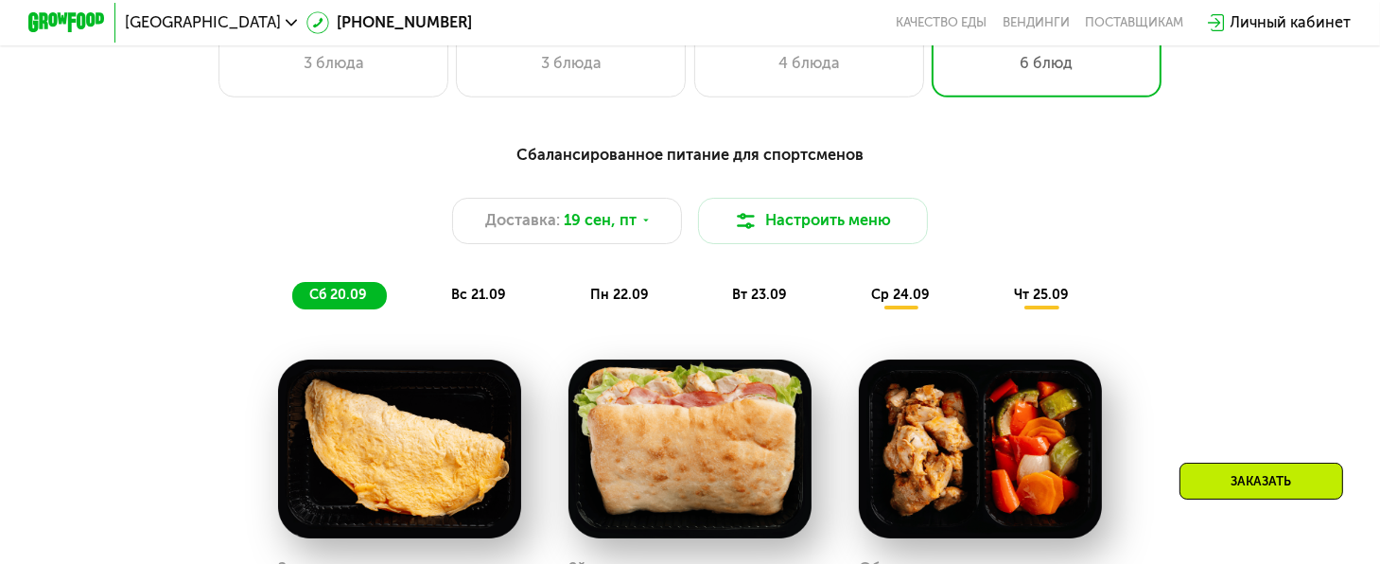
scroll to position [1040, 0]
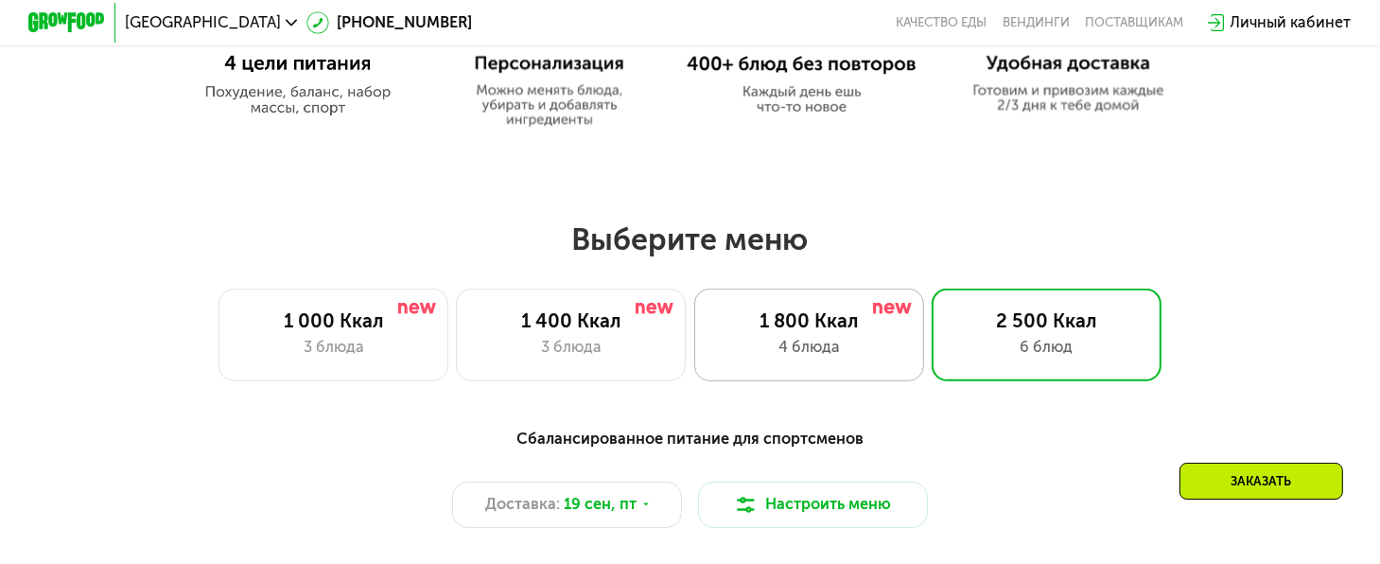
click at [858, 332] on div "1 800 Ккал" at bounding box center [809, 320] width 190 height 23
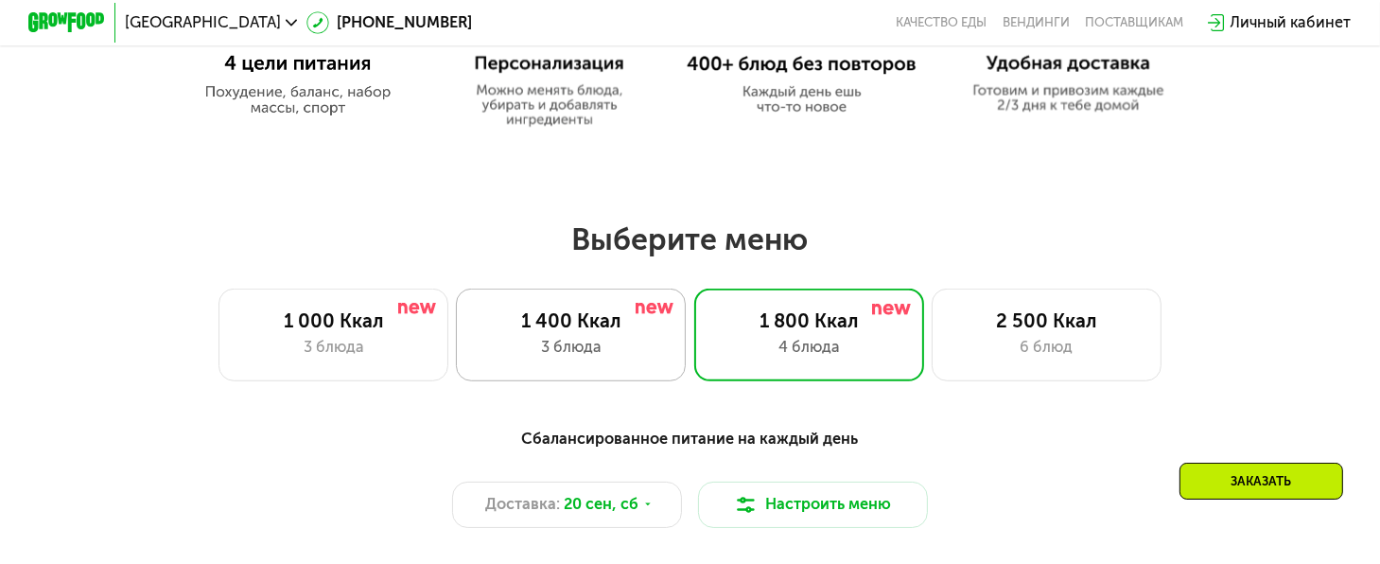
click at [602, 378] on div "1 400 Ккал 3 блюда" at bounding box center [571, 334] width 230 height 92
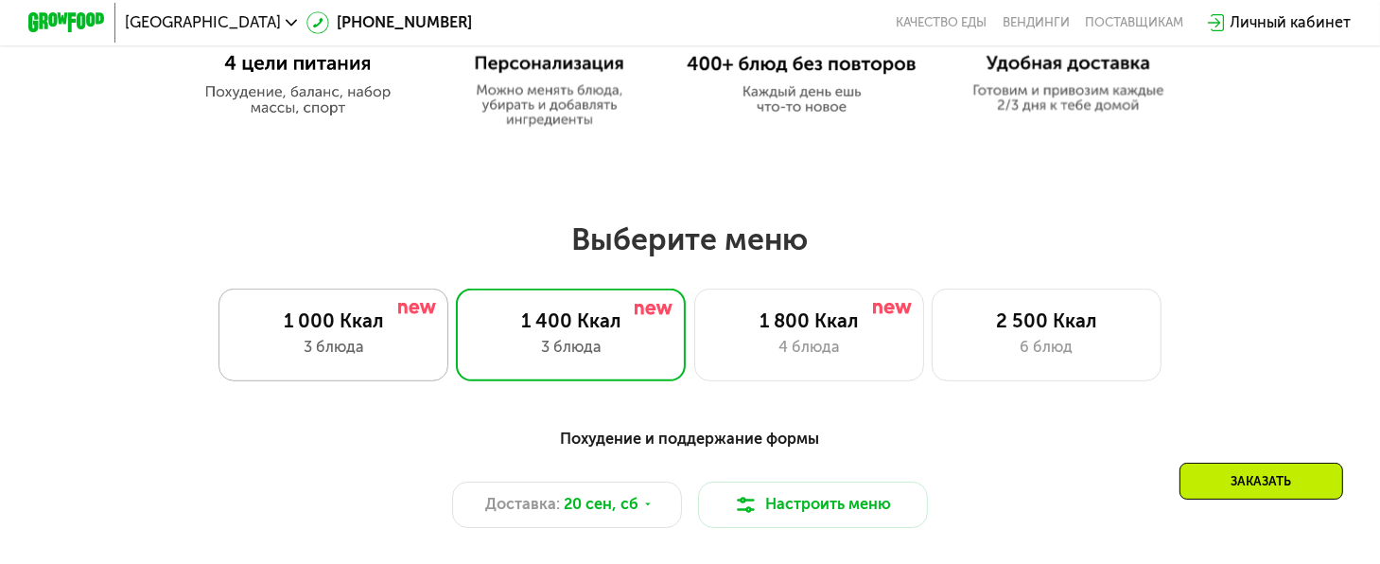
click at [340, 343] on div "3 блюда" at bounding box center [333, 347] width 190 height 23
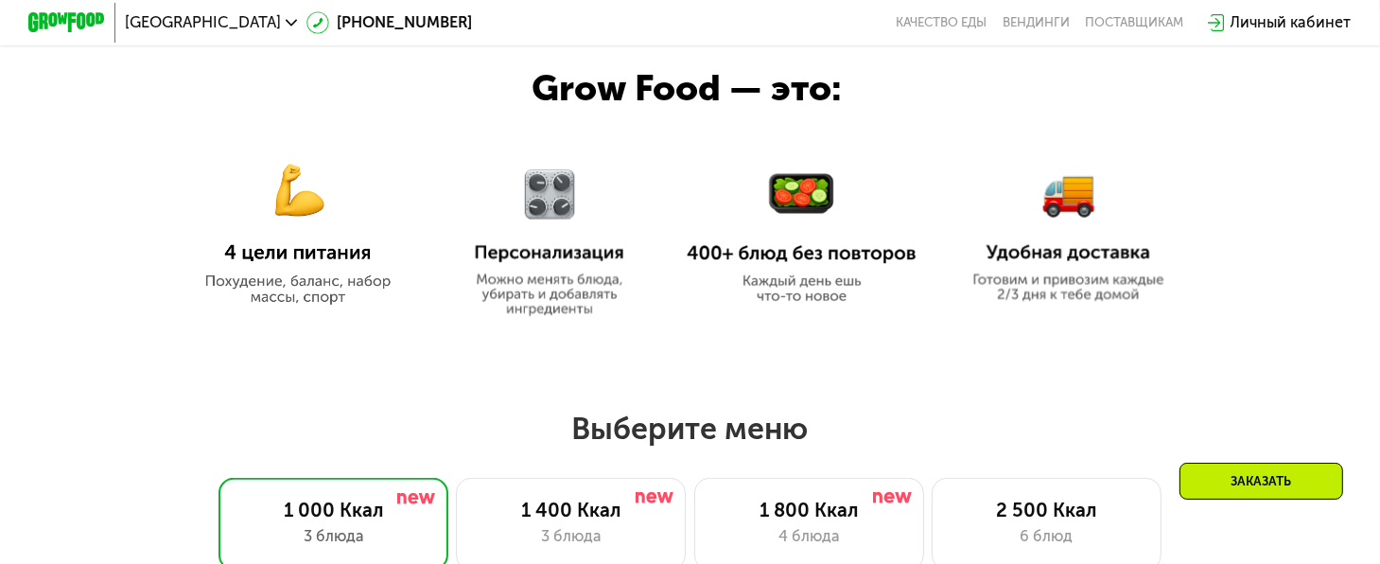
scroll to position [567, 0]
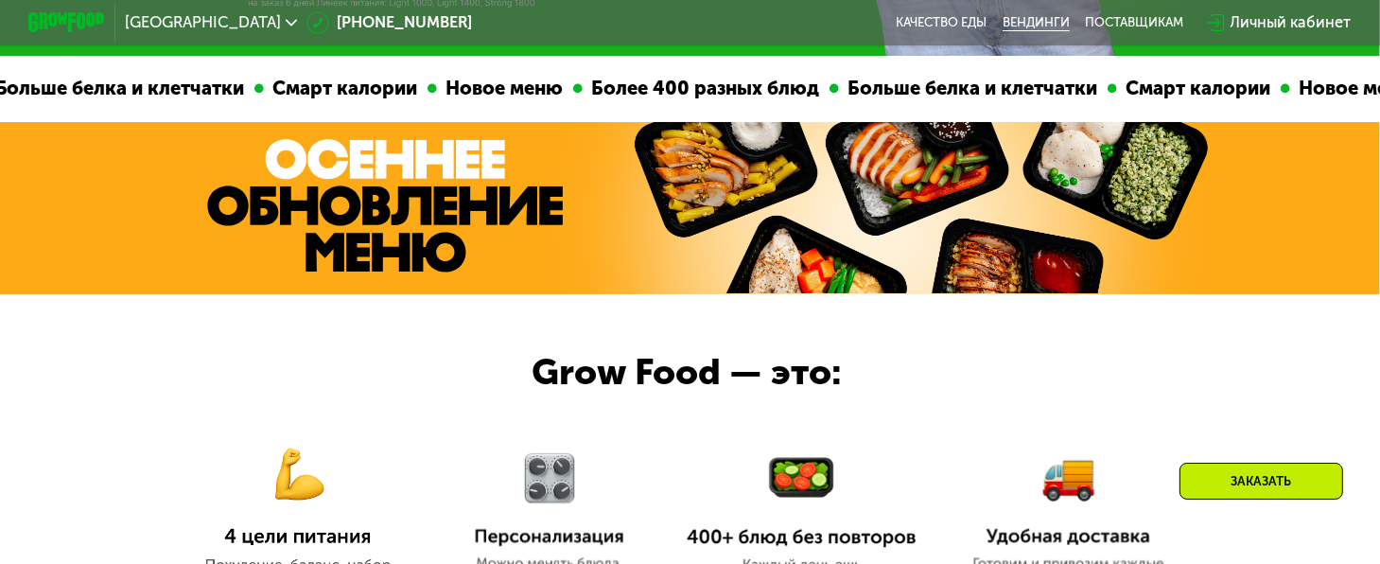
click at [1051, 22] on link "Вендинги" at bounding box center [1036, 22] width 67 height 15
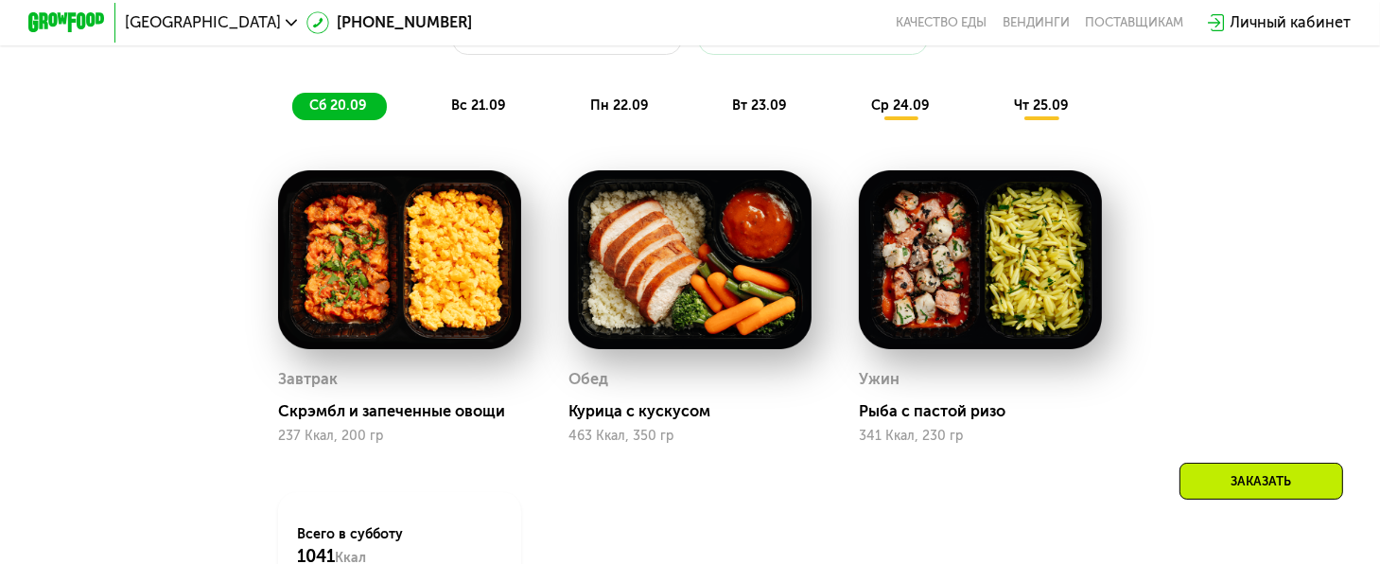
scroll to position [1135, 0]
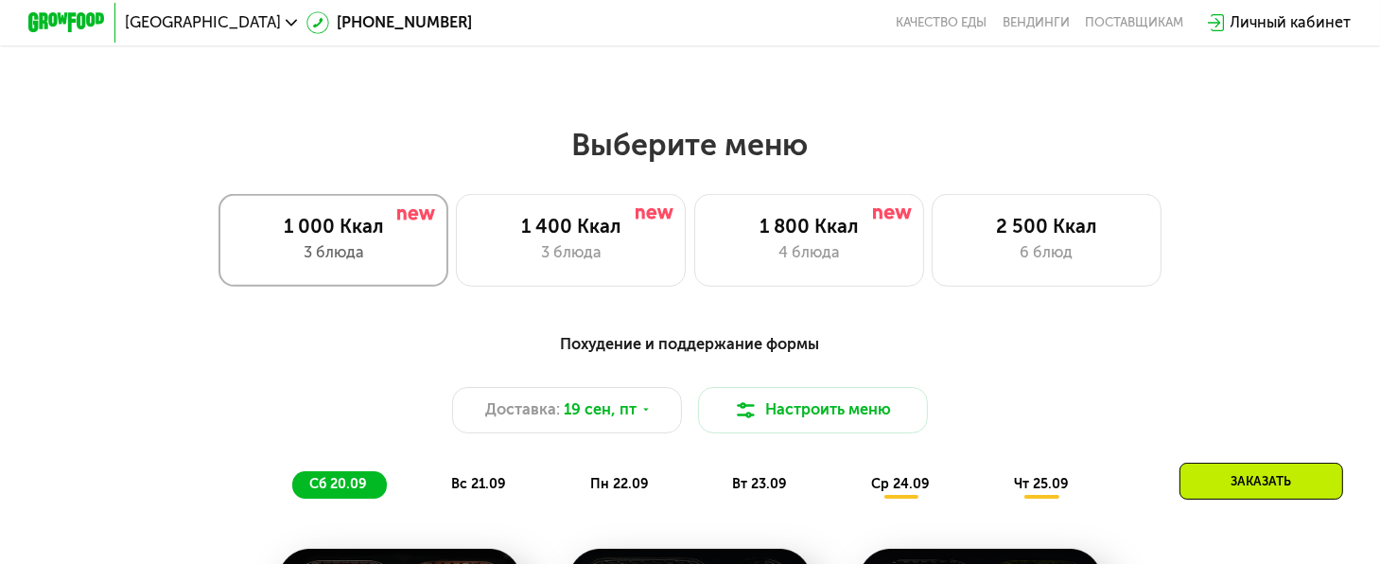
click at [333, 264] on div "3 блюда" at bounding box center [333, 252] width 190 height 23
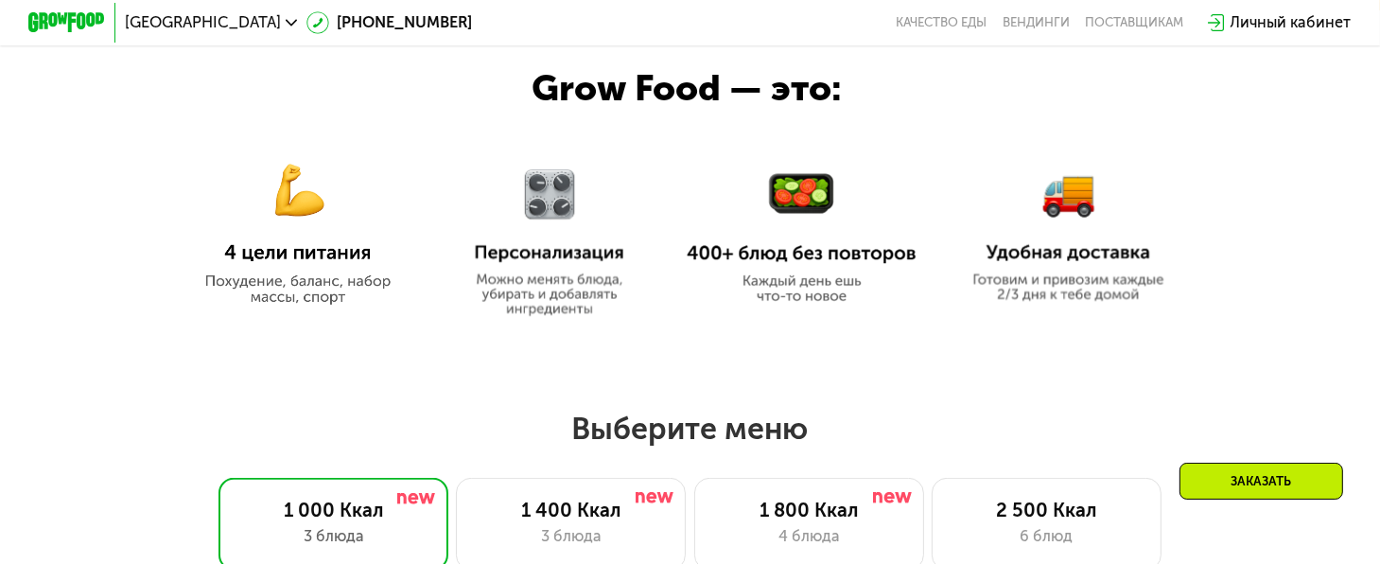
scroll to position [567, 0]
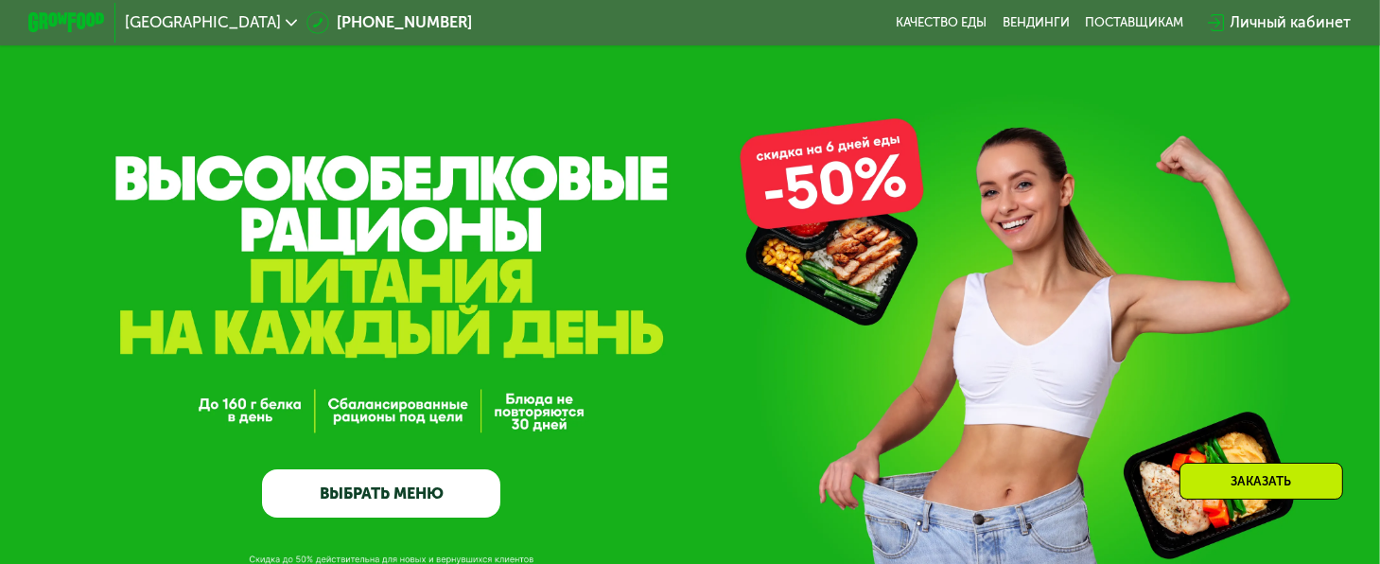
scroll to position [284, 0]
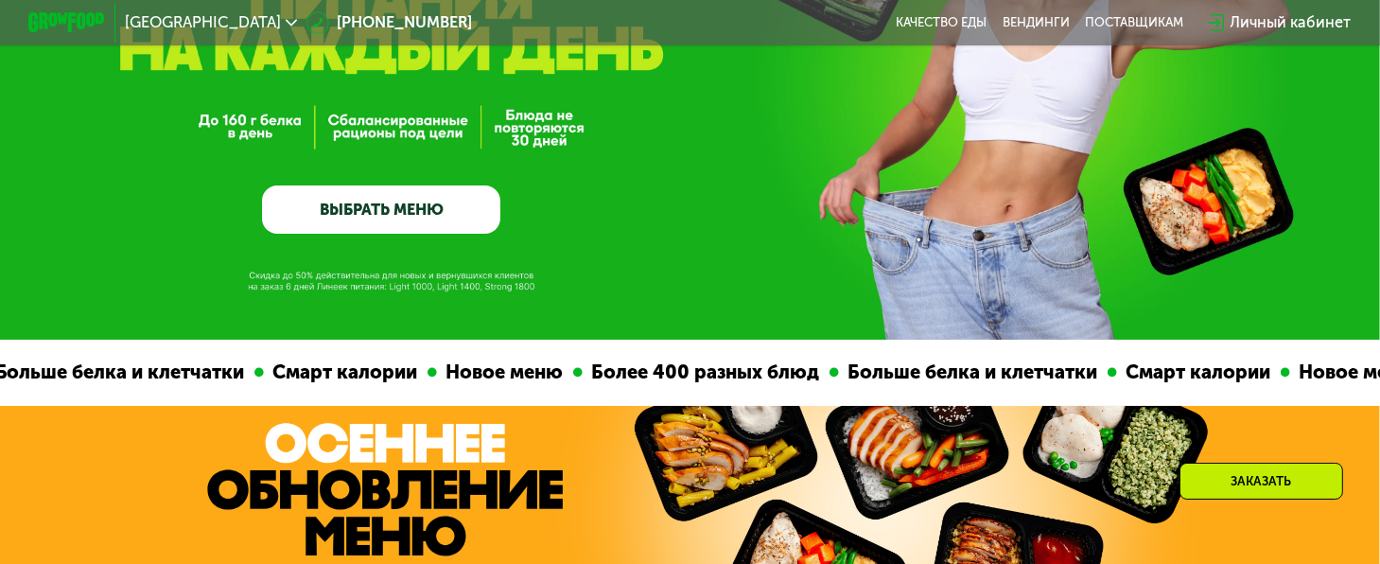
click at [393, 210] on link "ВЫБРАТЬ МЕНЮ" at bounding box center [381, 209] width 238 height 48
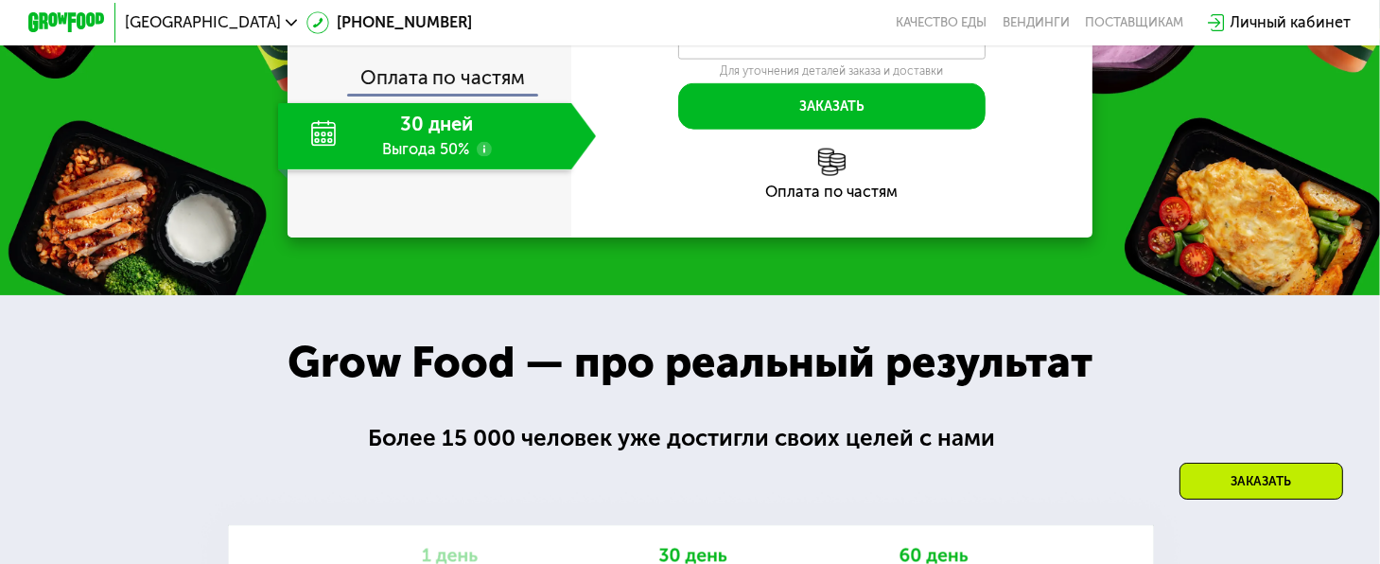
scroll to position [2262, 0]
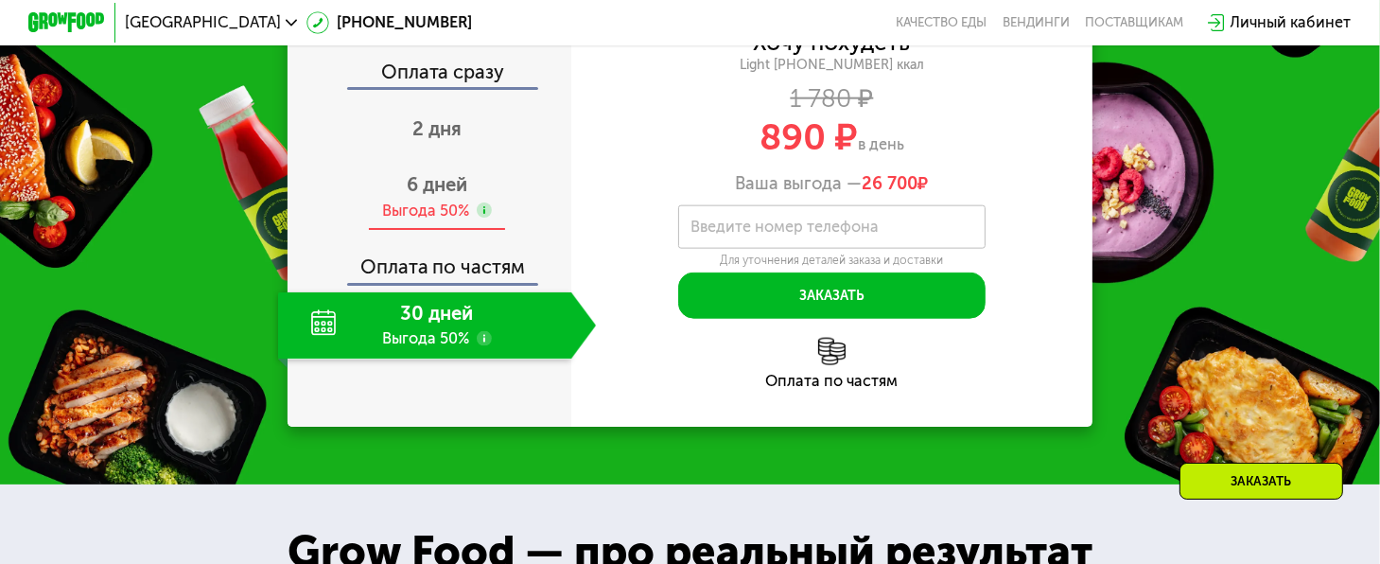
click at [428, 221] on div "Выгода 50%" at bounding box center [425, 211] width 87 height 21
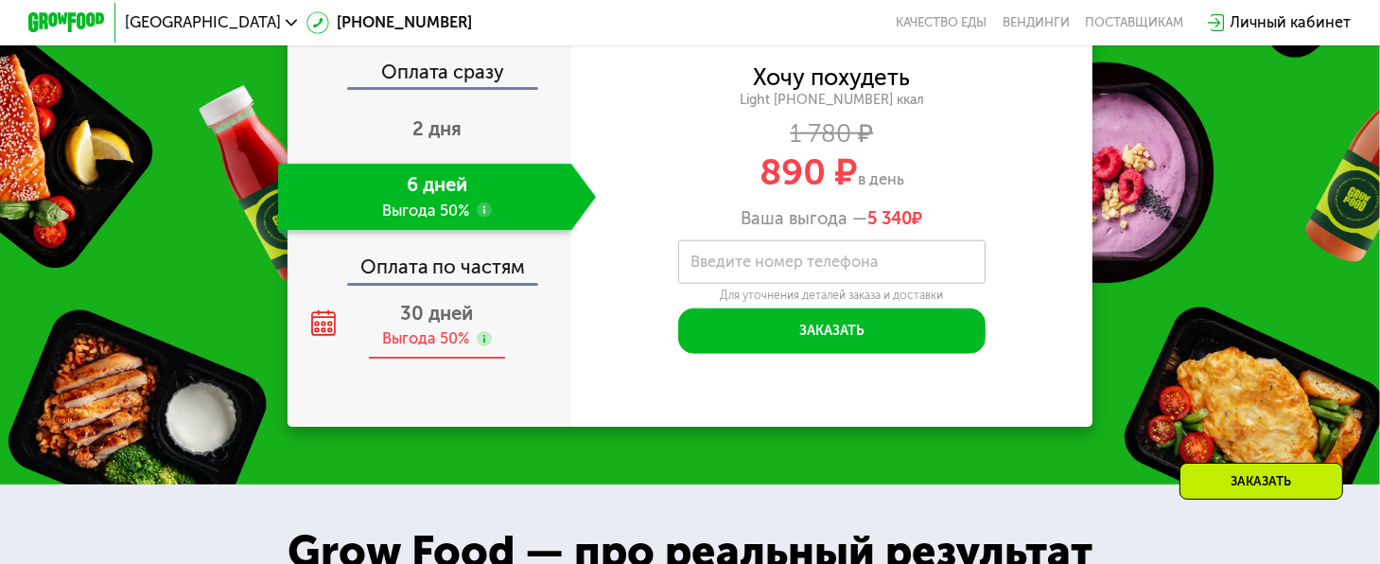
click at [458, 349] on div "Выгода 50%" at bounding box center [425, 338] width 87 height 21
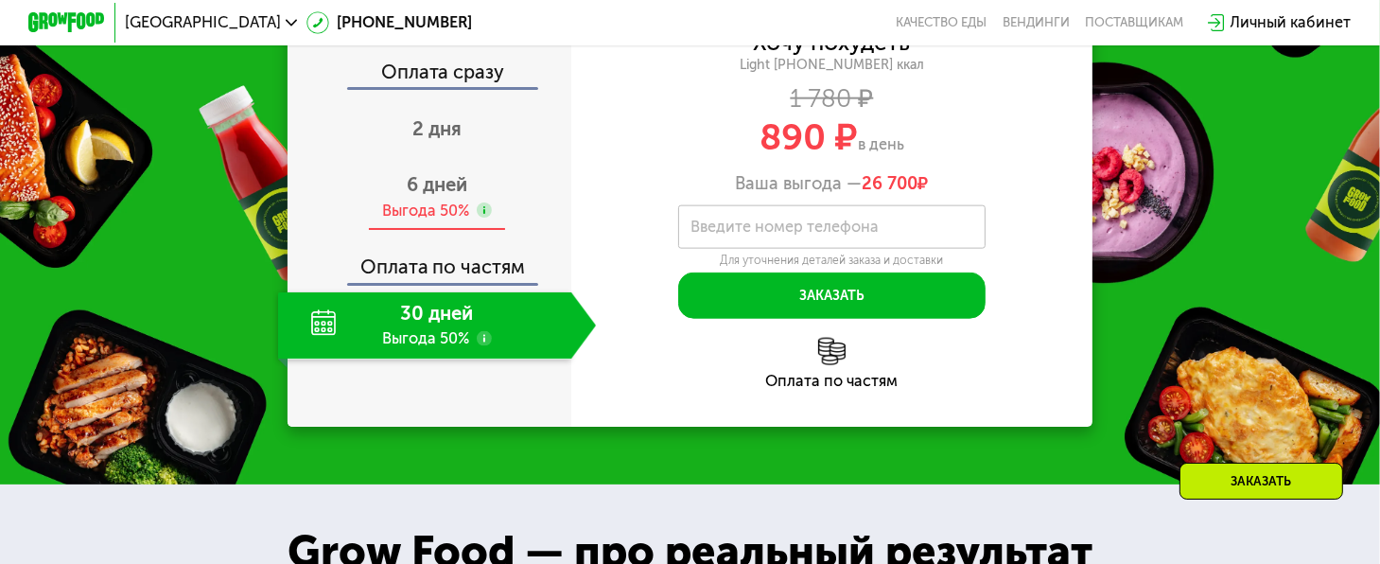
click at [410, 221] on div "Выгода 50%" at bounding box center [425, 211] width 87 height 21
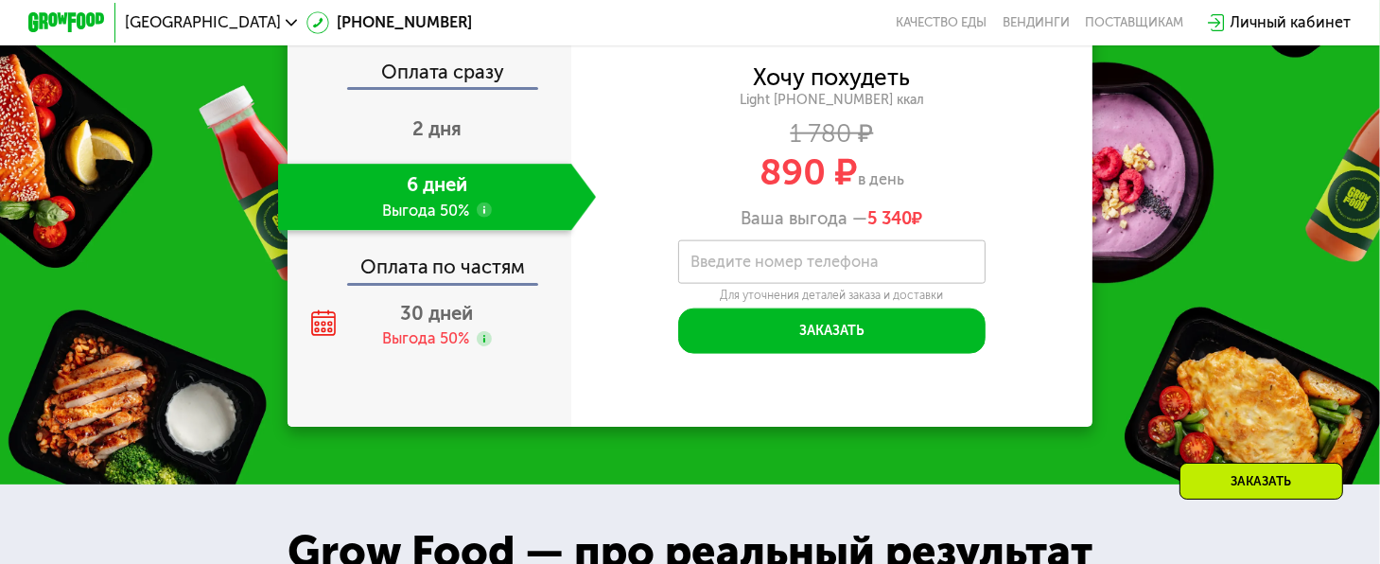
click at [478, 218] on use at bounding box center [484, 209] width 15 height 15
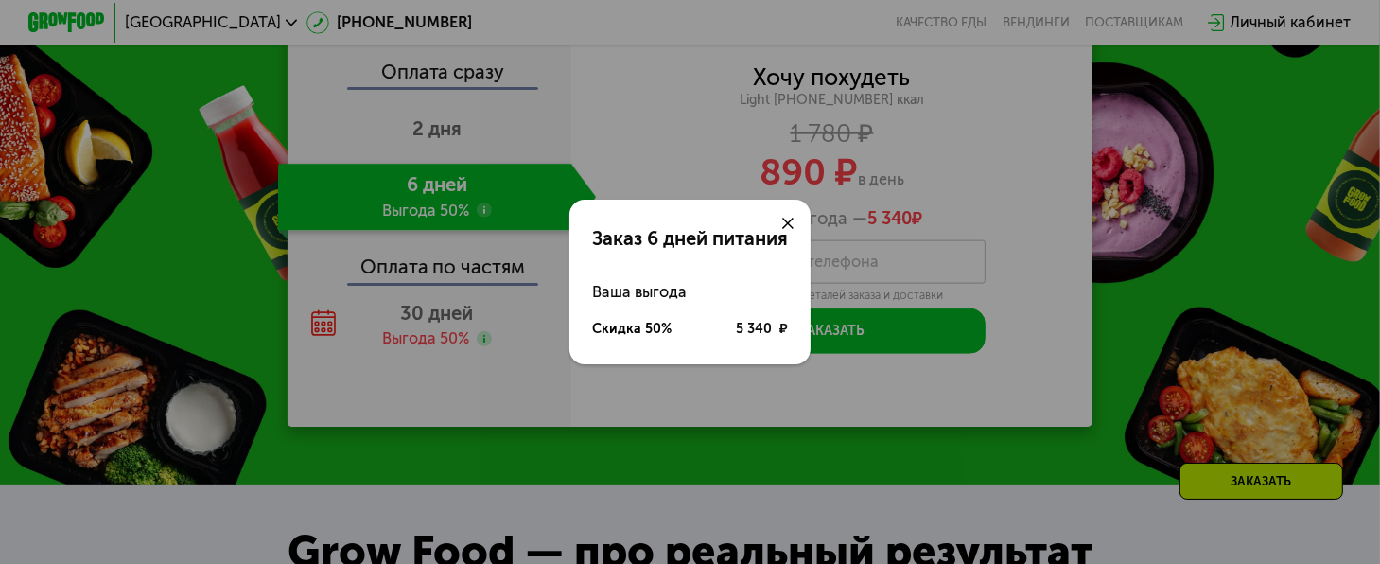
click at [787, 218] on icon at bounding box center [787, 223] width 11 height 11
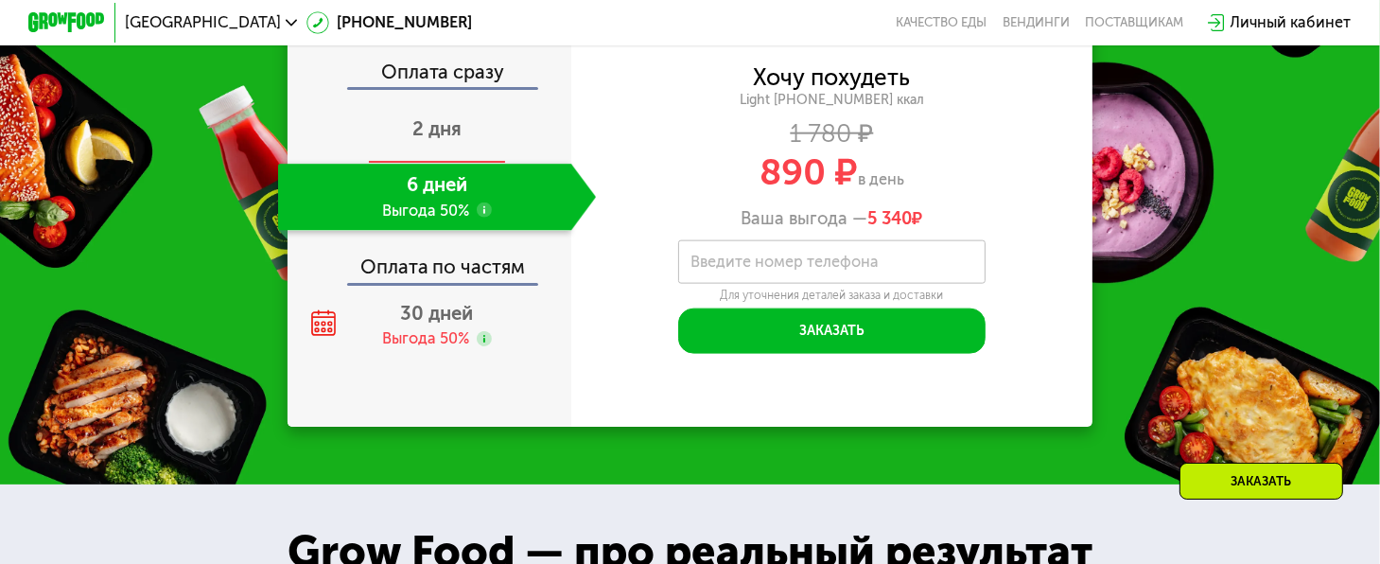
click at [460, 164] on div "2 дня" at bounding box center [437, 129] width 318 height 67
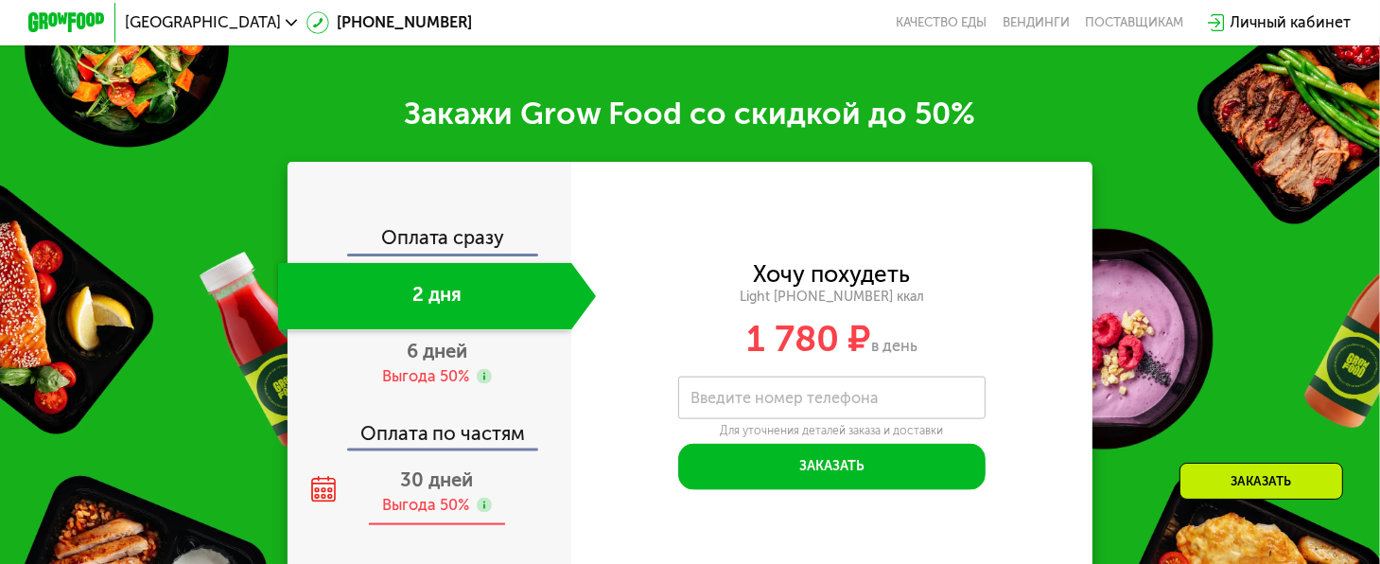
click at [440, 515] on div "Выгода 50%" at bounding box center [425, 505] width 87 height 21
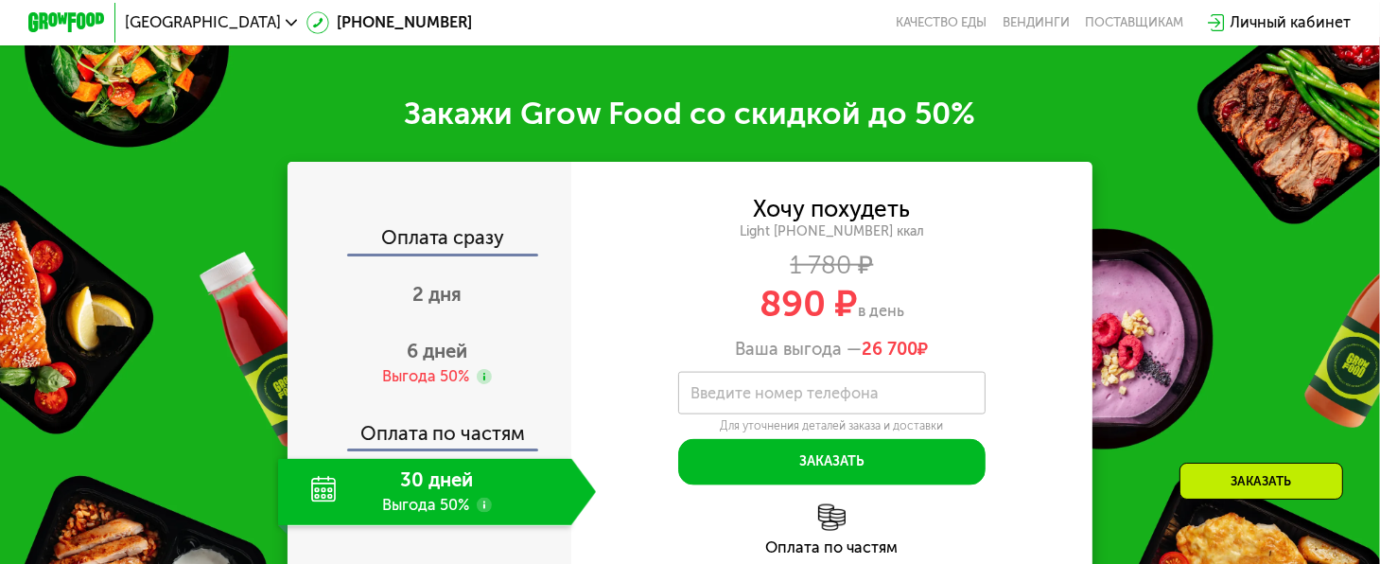
click at [480, 513] on use at bounding box center [484, 504] width 15 height 15
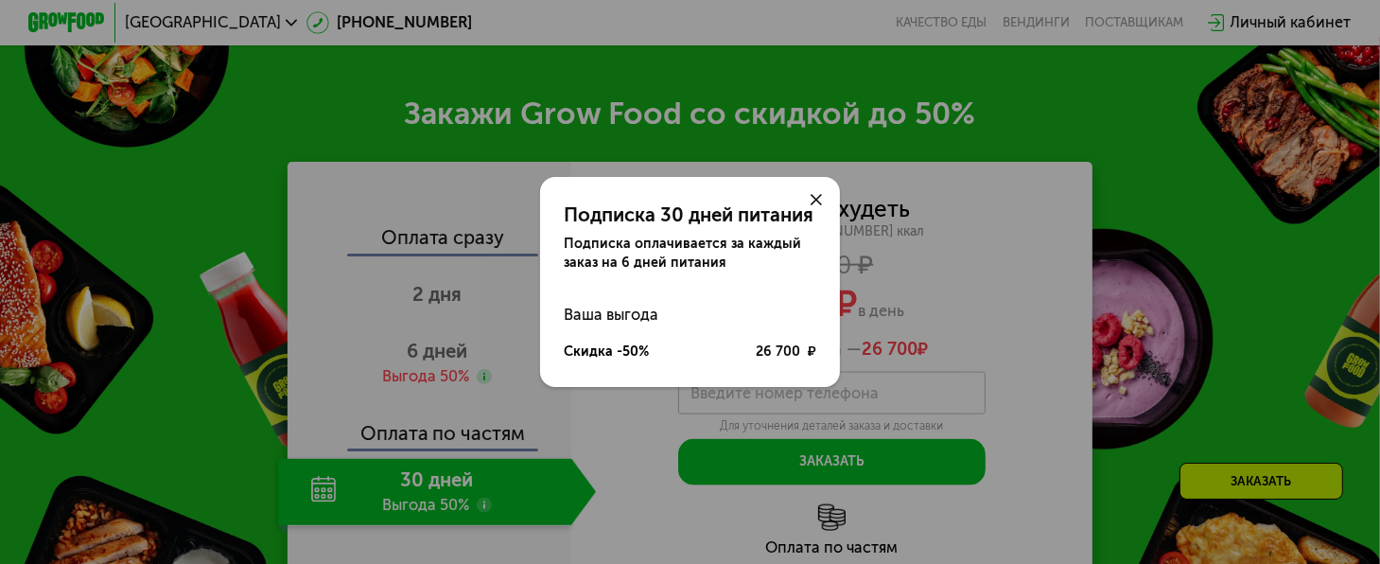
click at [813, 197] on icon at bounding box center [816, 199] width 11 height 11
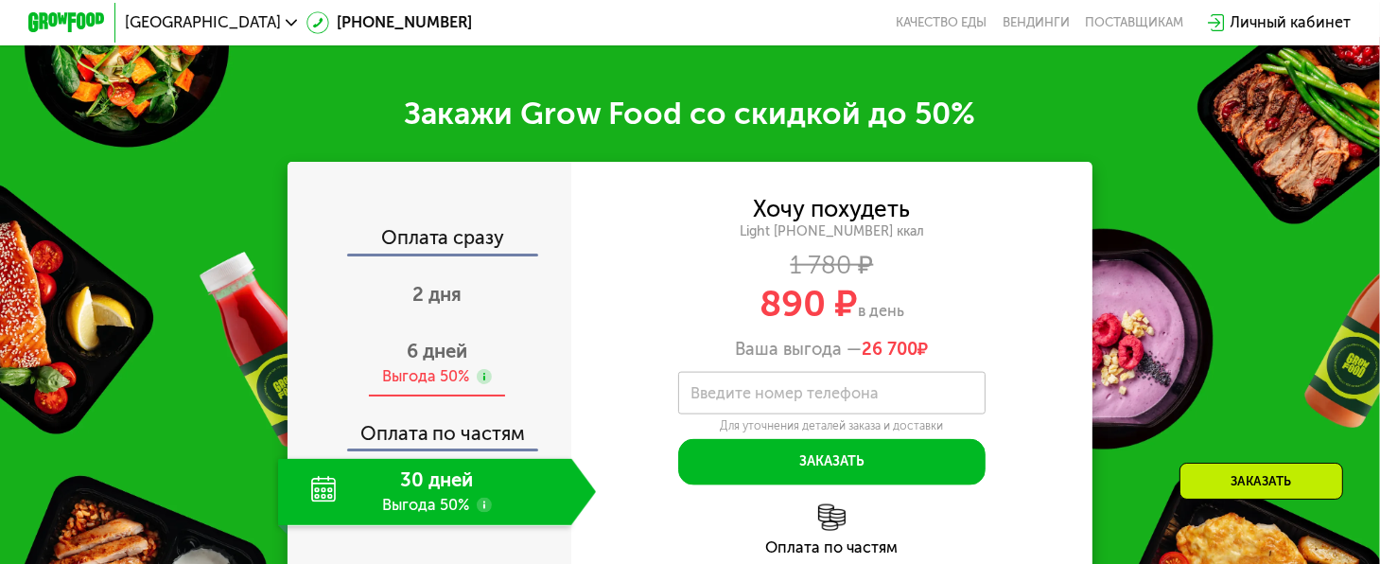
click at [419, 358] on span "6 дней" at bounding box center [437, 351] width 61 height 23
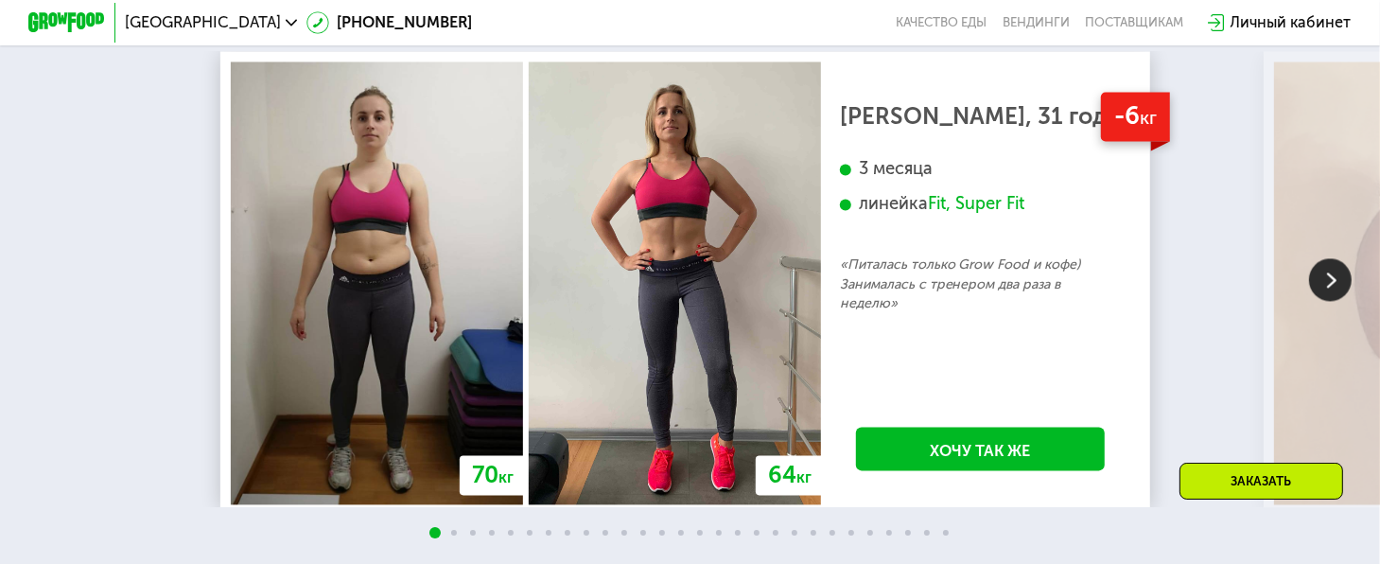
scroll to position [3870, 0]
